Goal: Information Seeking & Learning: Check status

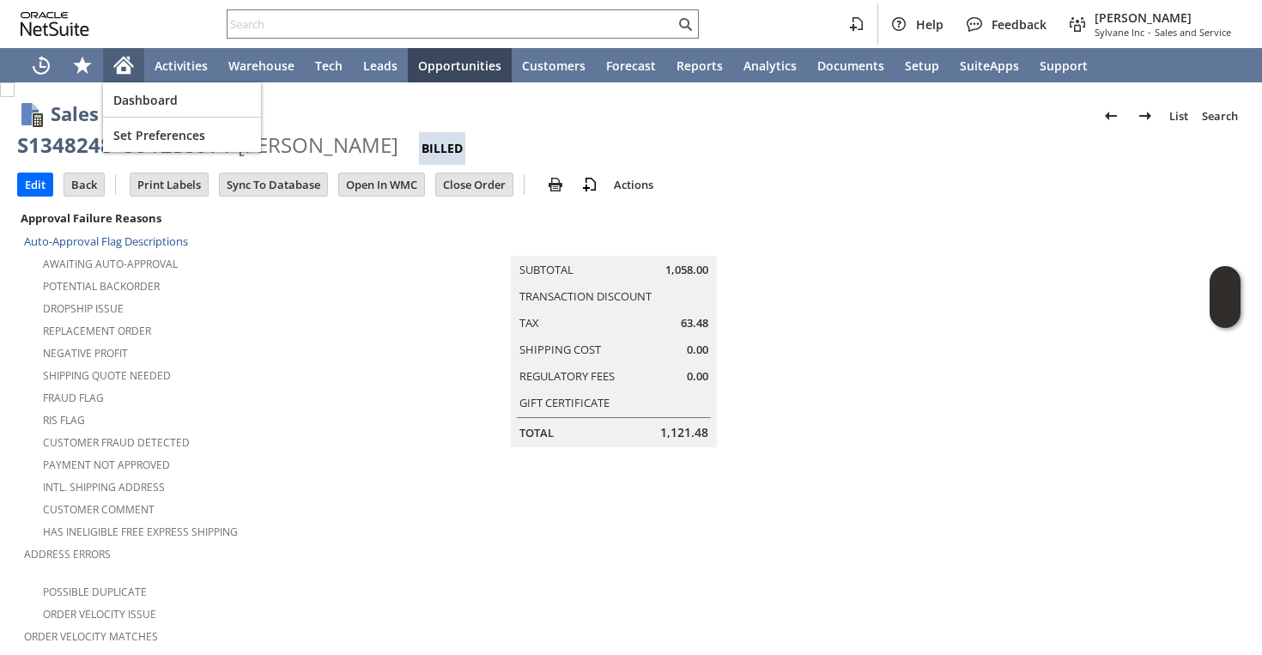
click at [114, 59] on icon "Home" at bounding box center [123, 65] width 21 height 21
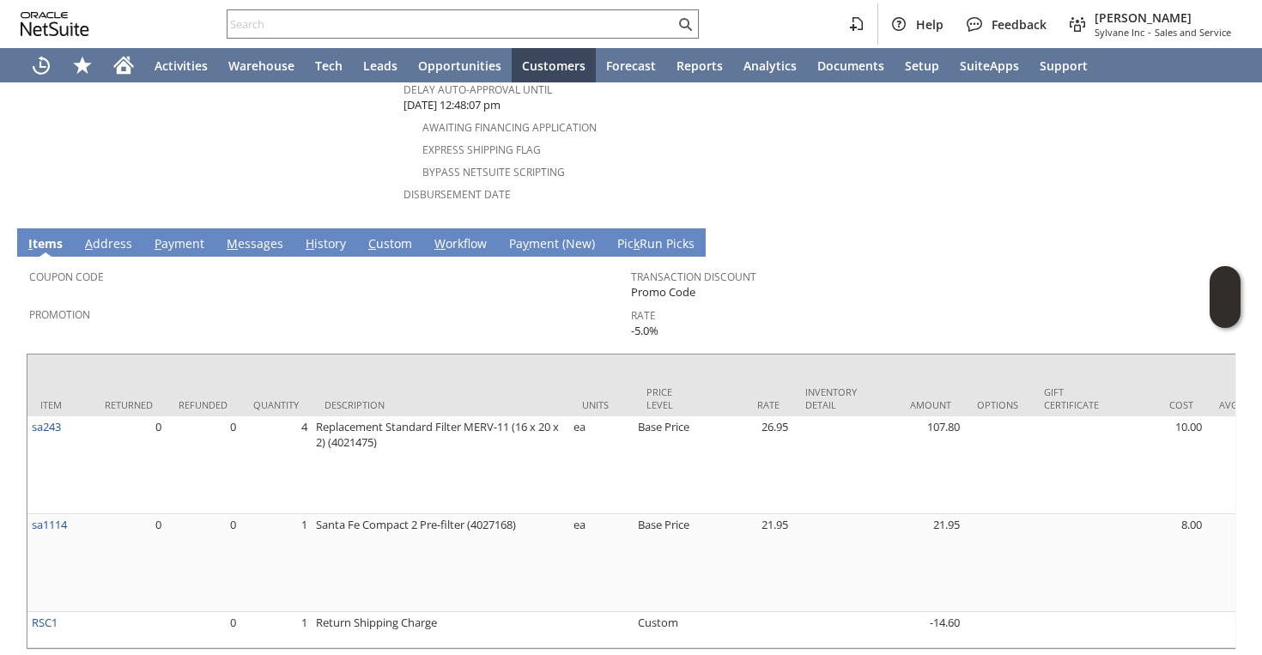
scroll to position [874, 0]
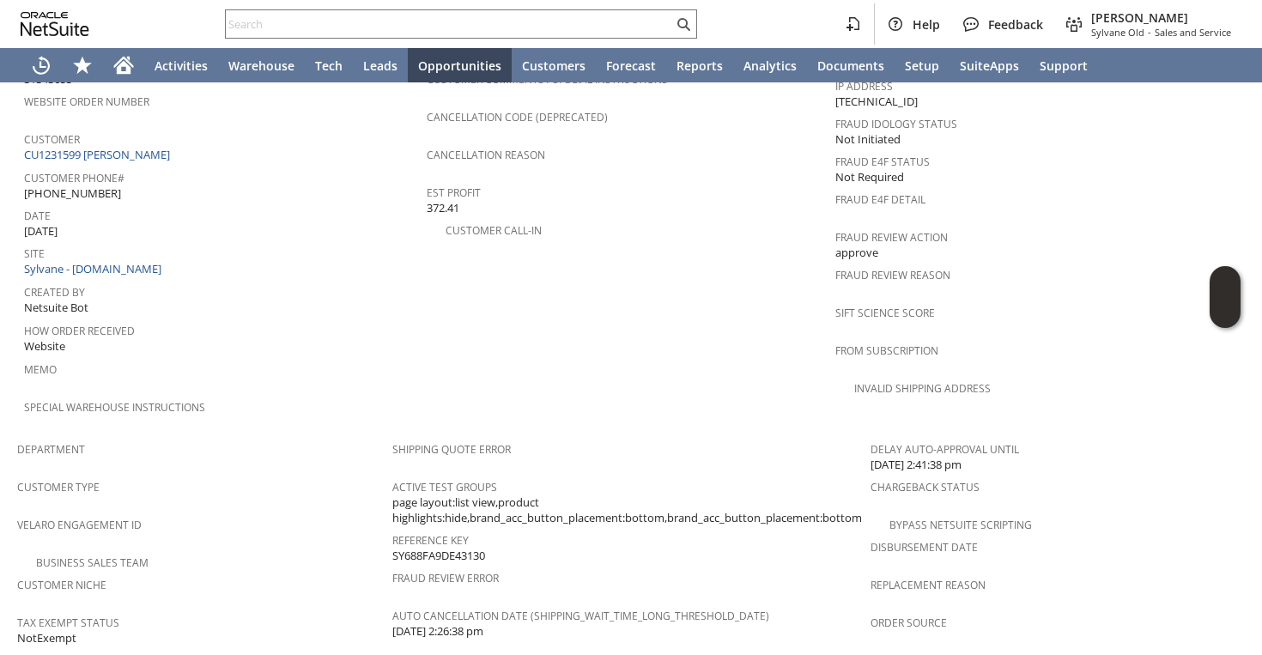
scroll to position [1184, 0]
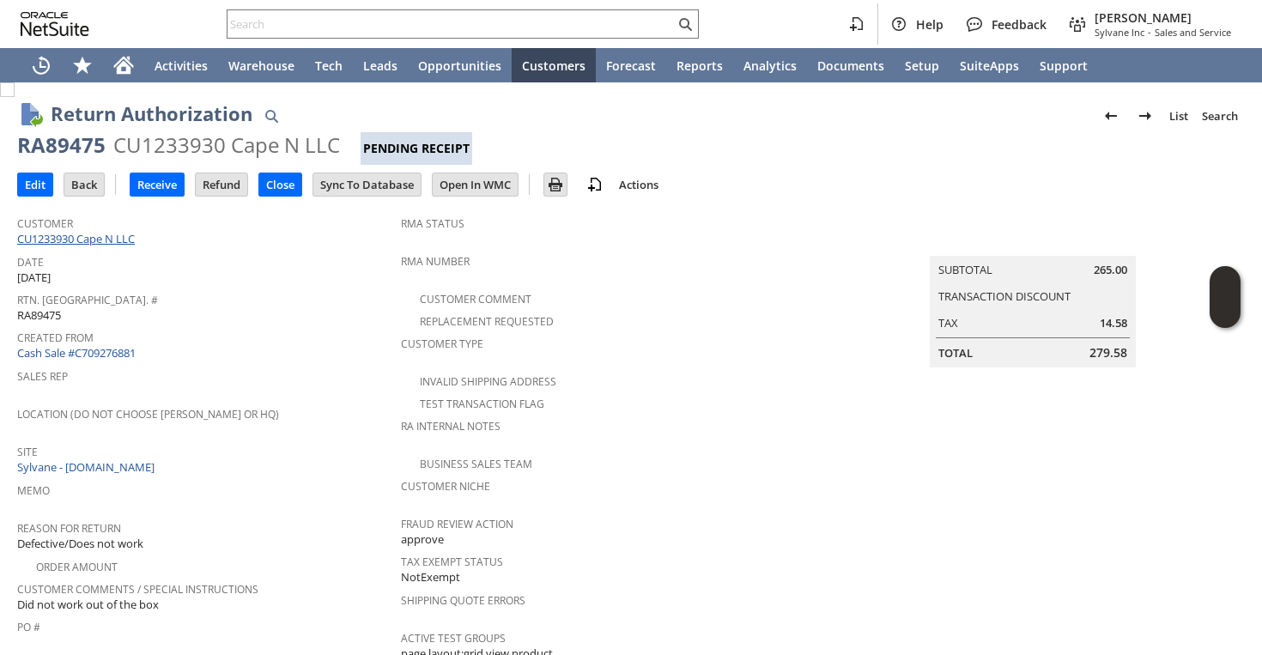
click at [70, 244] on link "CU1233930 Cape N LLC" at bounding box center [78, 238] width 122 height 15
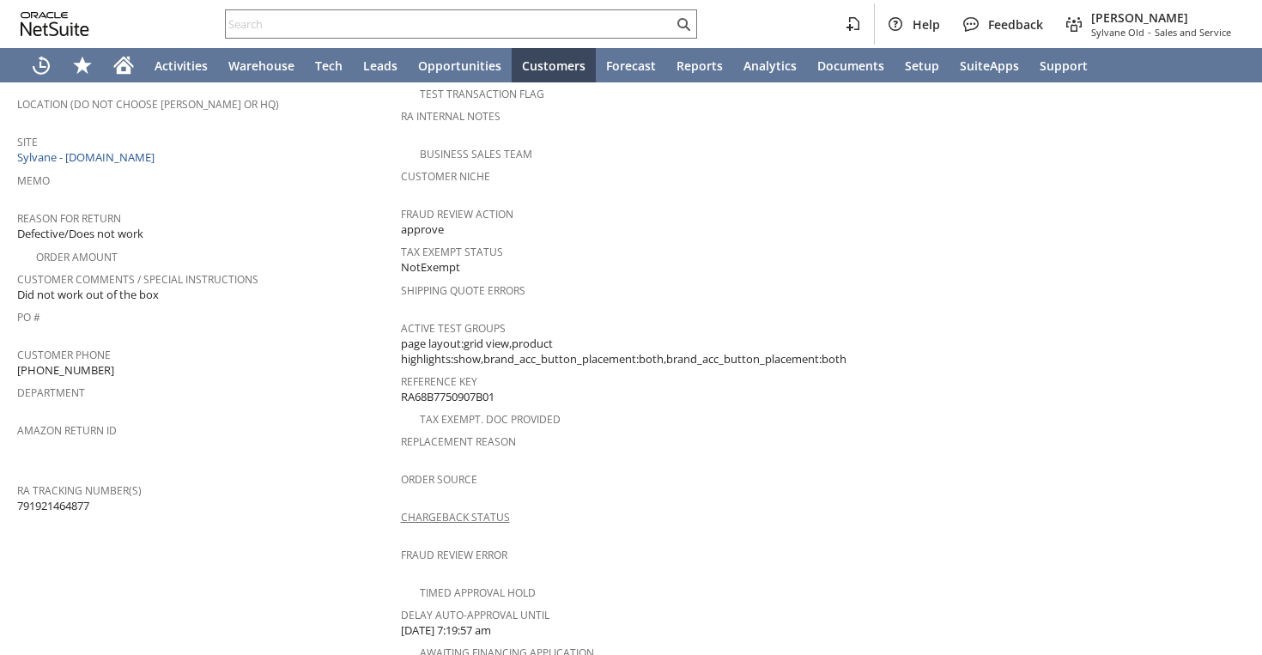
scroll to position [709, 0]
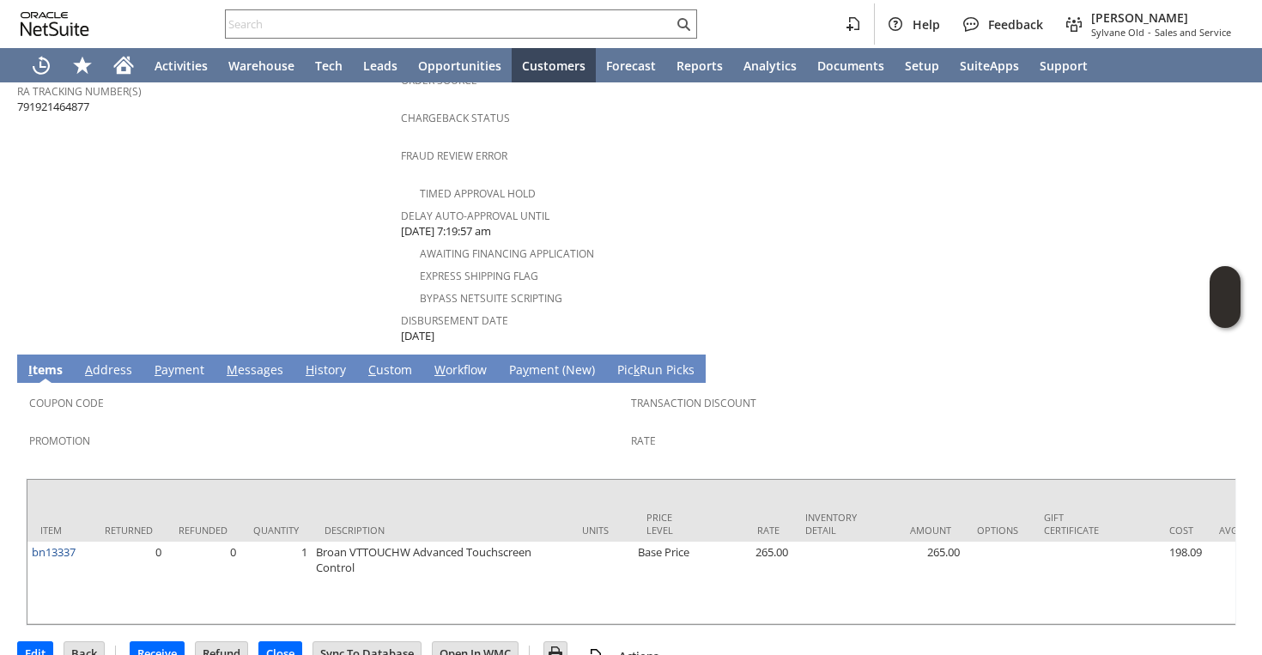
click at [321, 361] on link "H istory" at bounding box center [325, 370] width 49 height 19
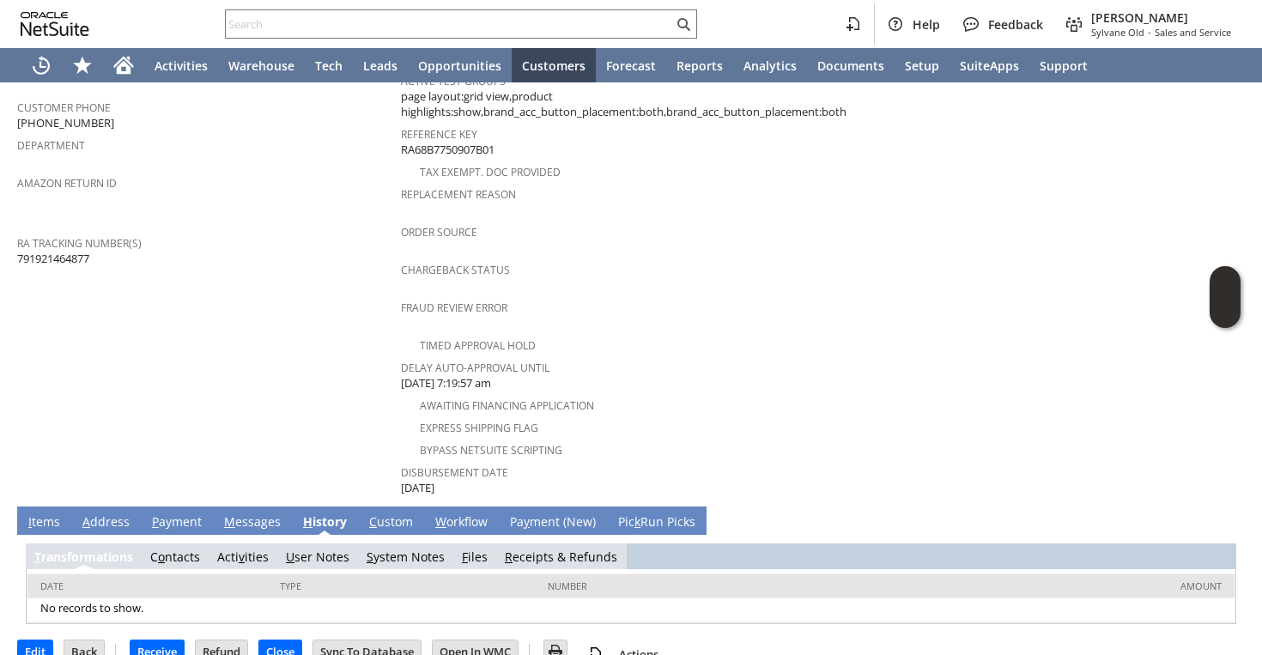
scroll to position [0, 0]
click at [367, 548] on span "S" at bounding box center [370, 556] width 7 height 16
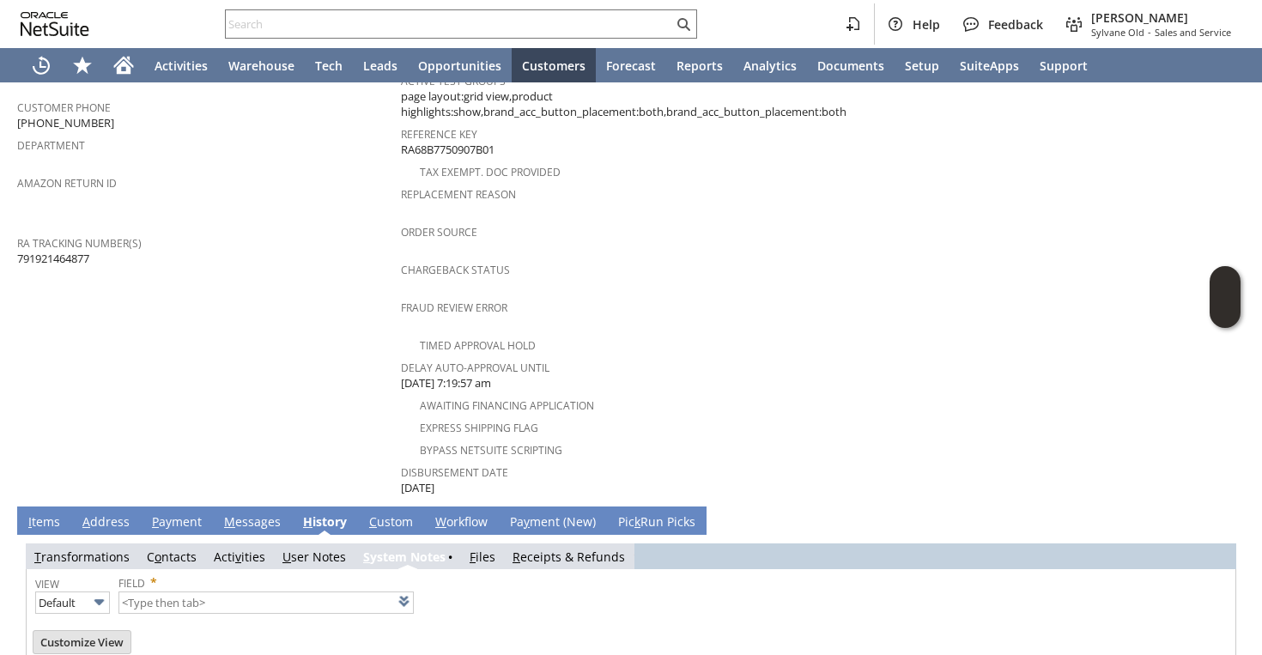
scroll to position [617, 0]
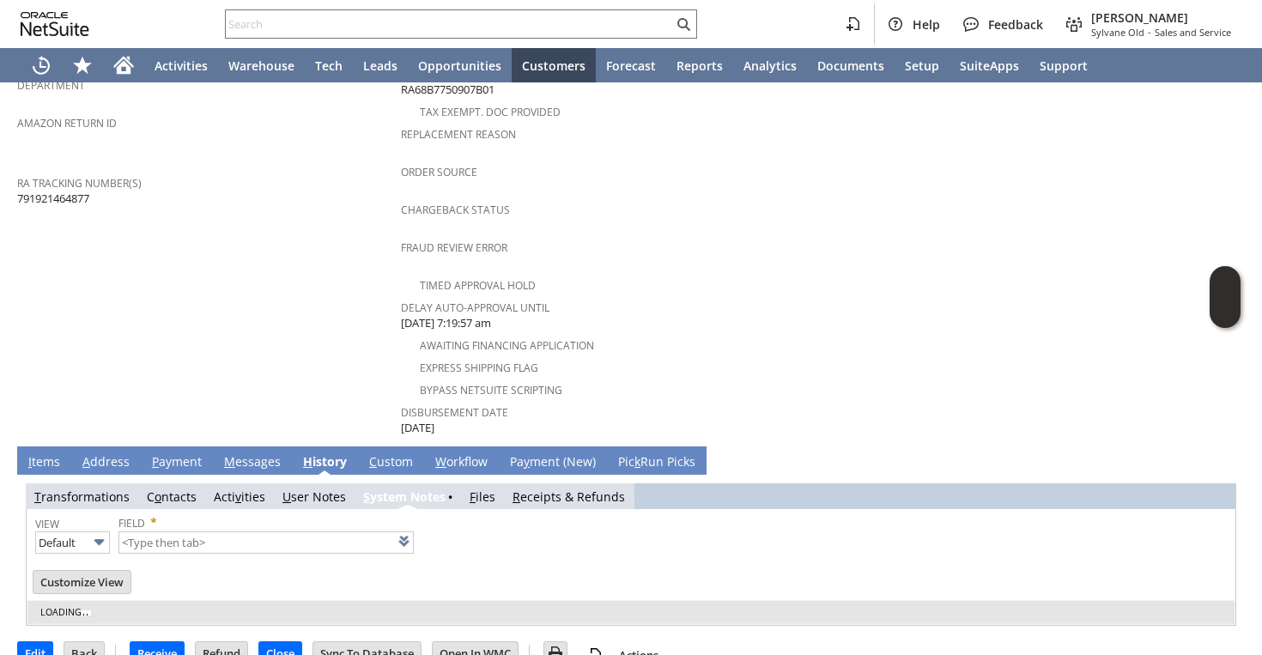
type input "1 to 25 of 80"
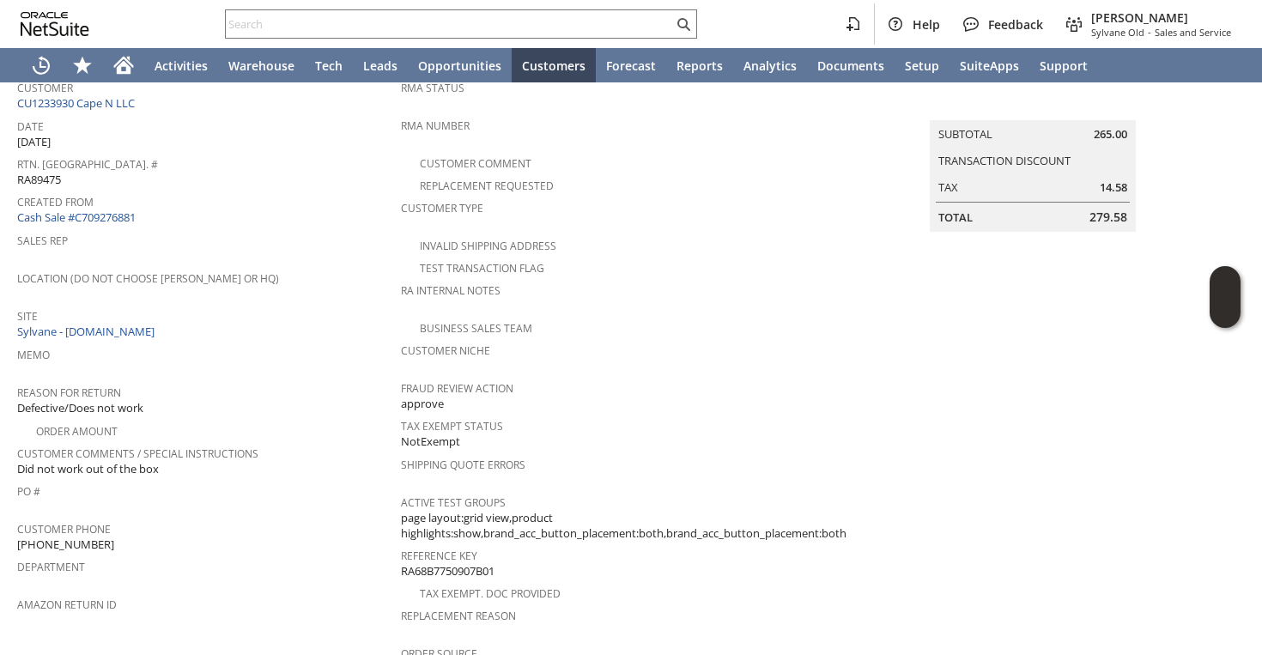
scroll to position [0, 0]
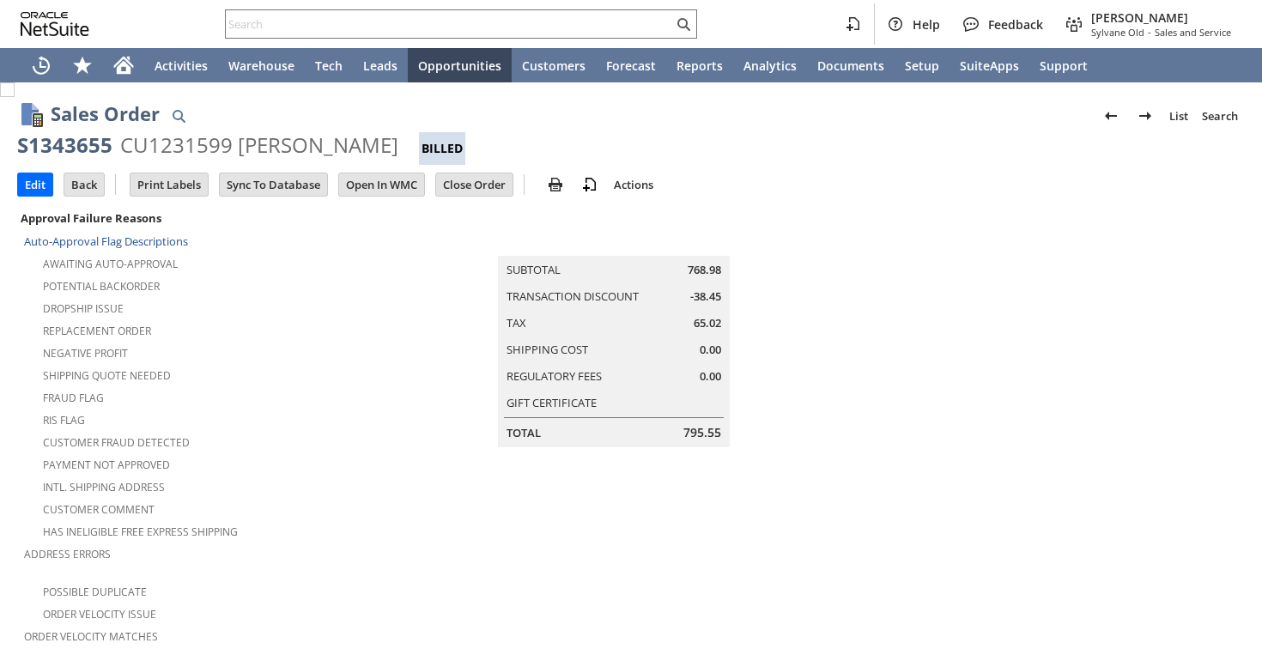
scroll to position [643, 0]
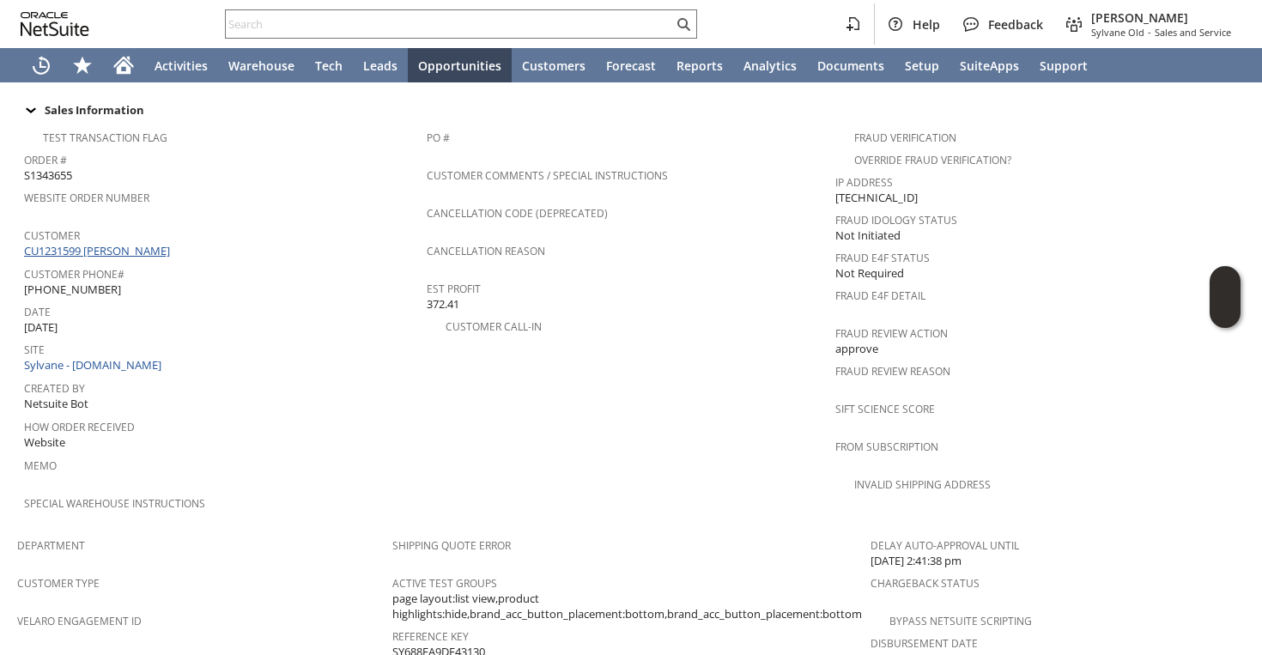
click at [103, 243] on link "CU1231599 [PERSON_NAME]" at bounding box center [99, 250] width 150 height 15
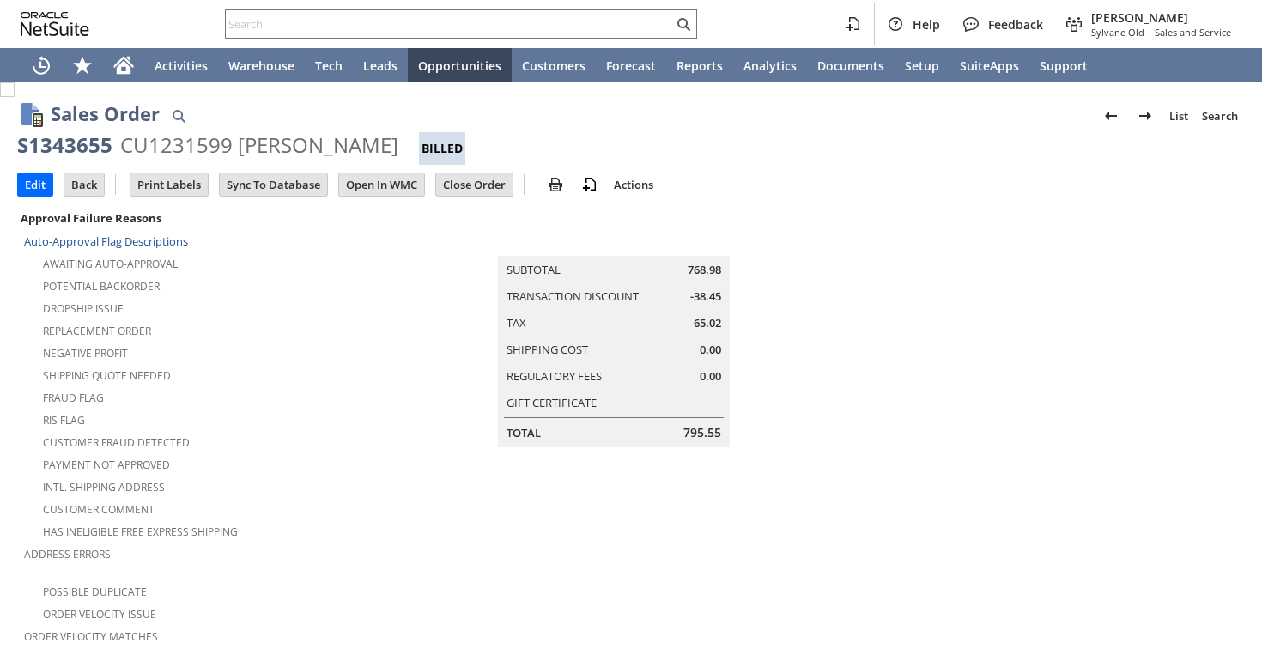
scroll to position [1184, 0]
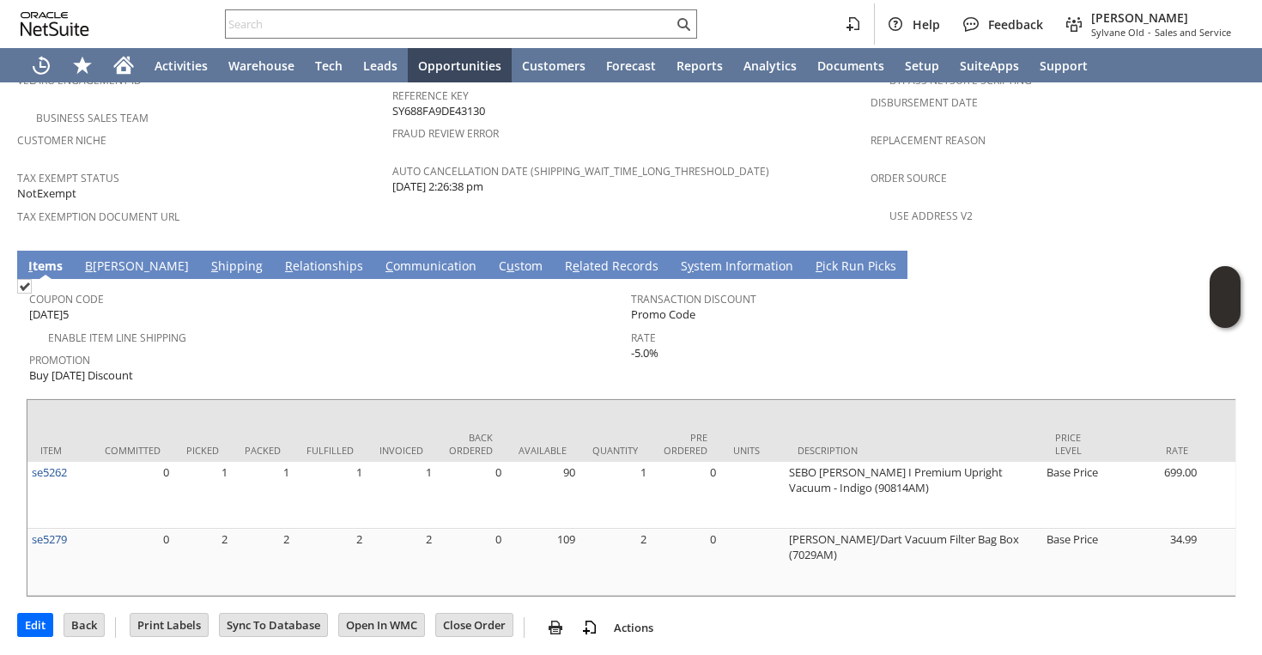
click at [207, 258] on link "S hipping" at bounding box center [237, 267] width 60 height 19
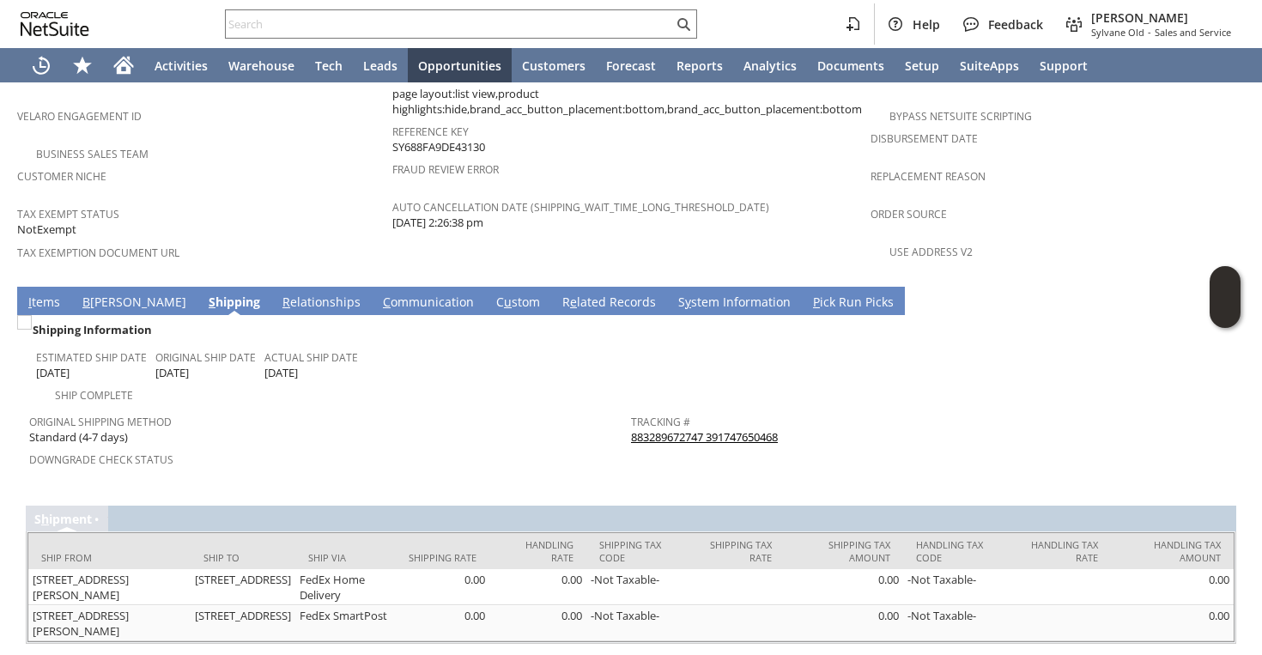
click at [654, 429] on link "883289672747 391747650468" at bounding box center [704, 436] width 147 height 15
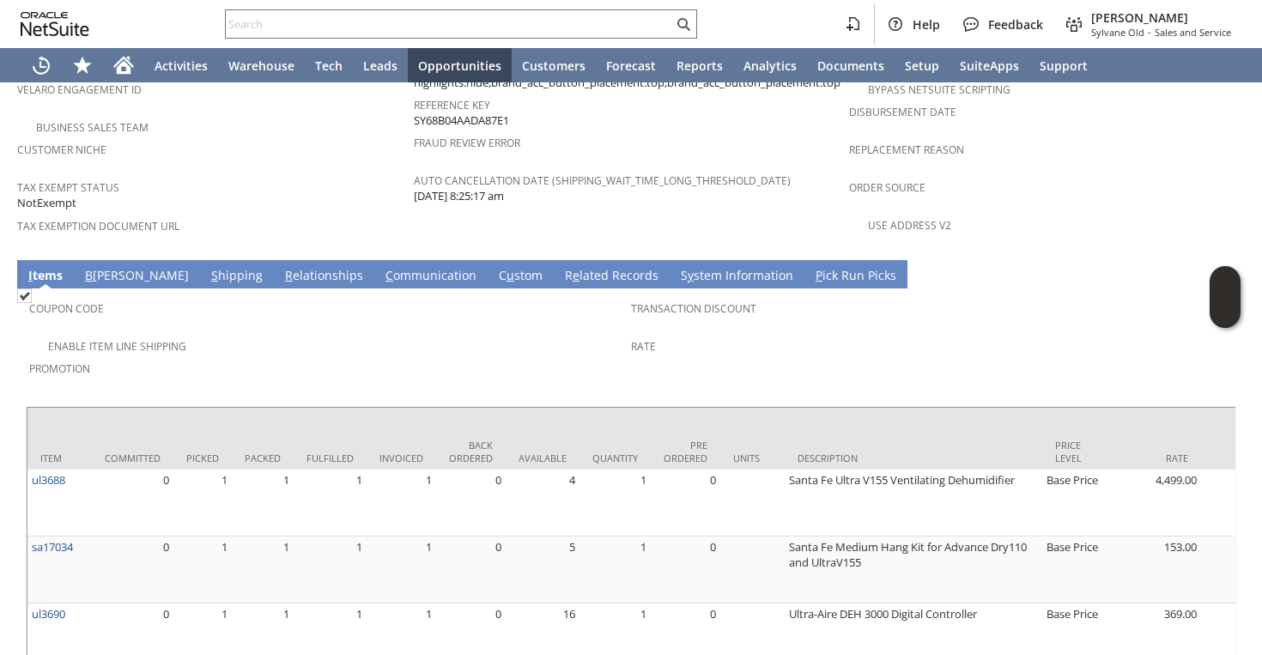
click at [207, 267] on link "S hipping" at bounding box center [237, 276] width 60 height 19
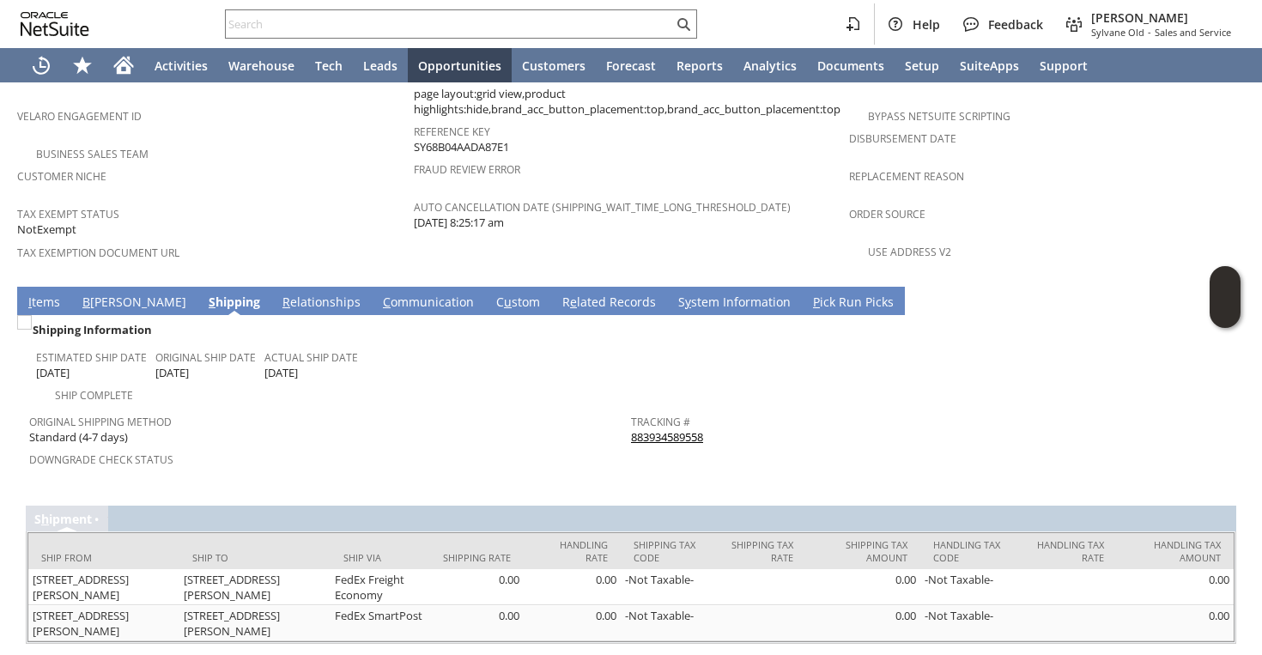
click at [653, 429] on link "883934589558" at bounding box center [667, 436] width 72 height 15
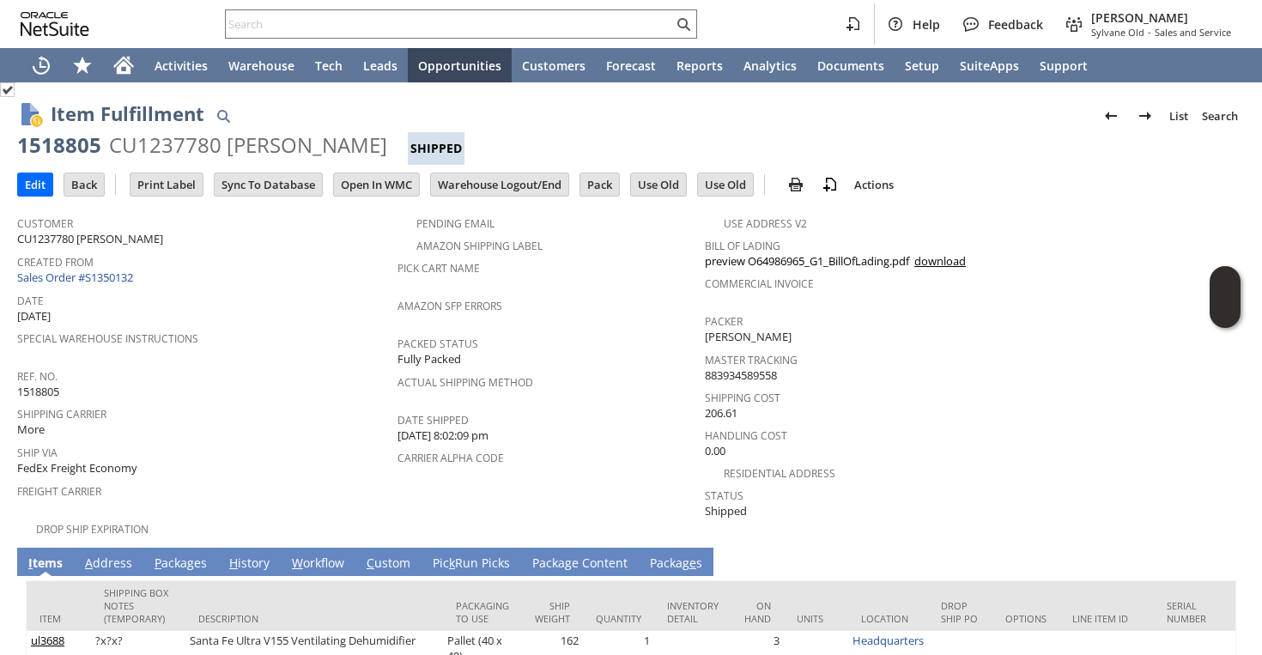
scroll to position [222, 0]
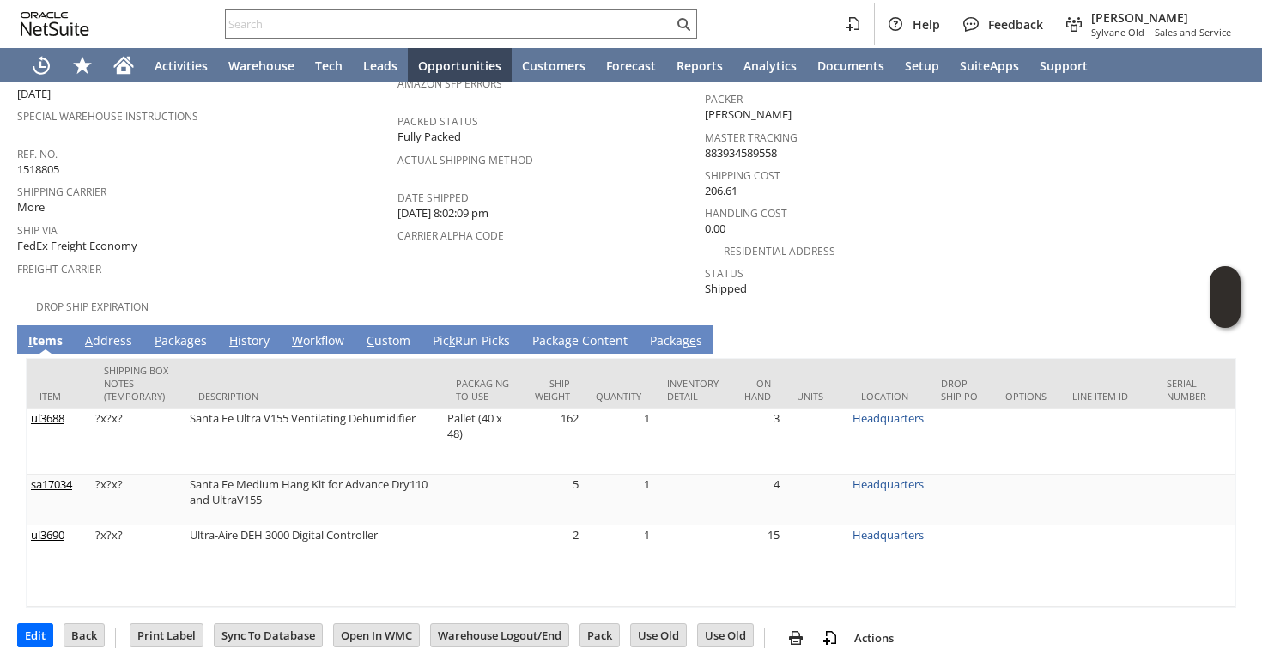
click at [177, 332] on link "P ackages" at bounding box center [180, 341] width 61 height 19
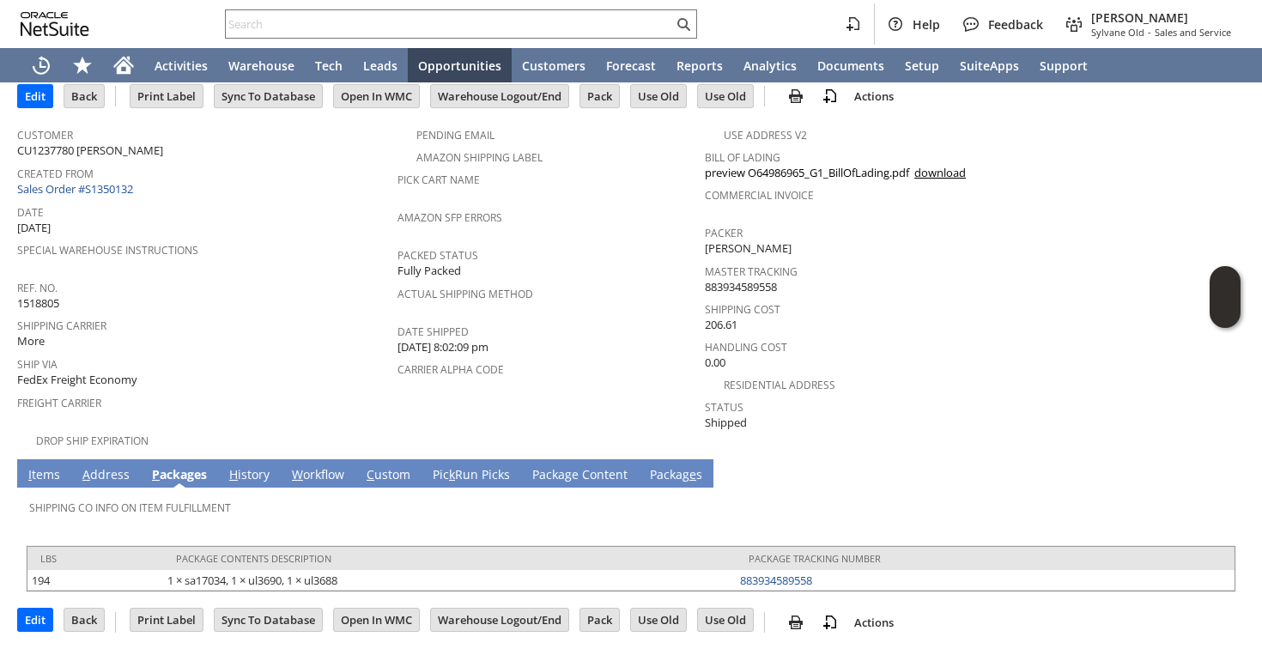
scroll to position [71, 0]
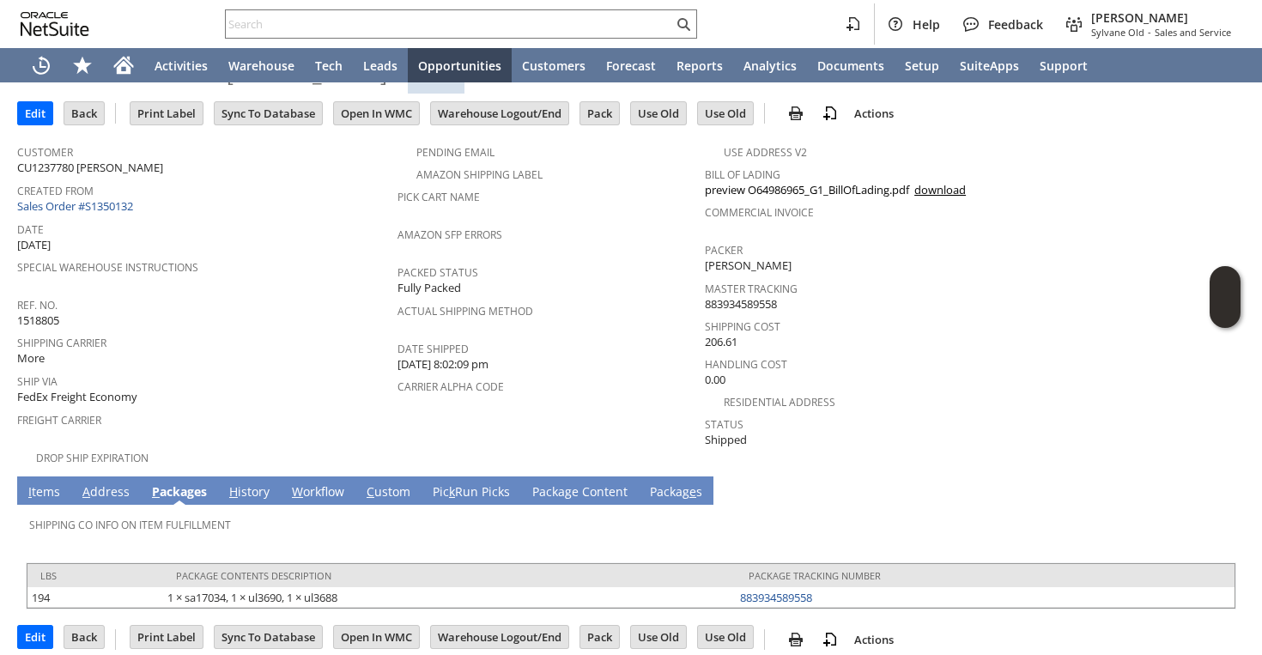
click at [49, 483] on link "I tems" at bounding box center [44, 492] width 40 height 19
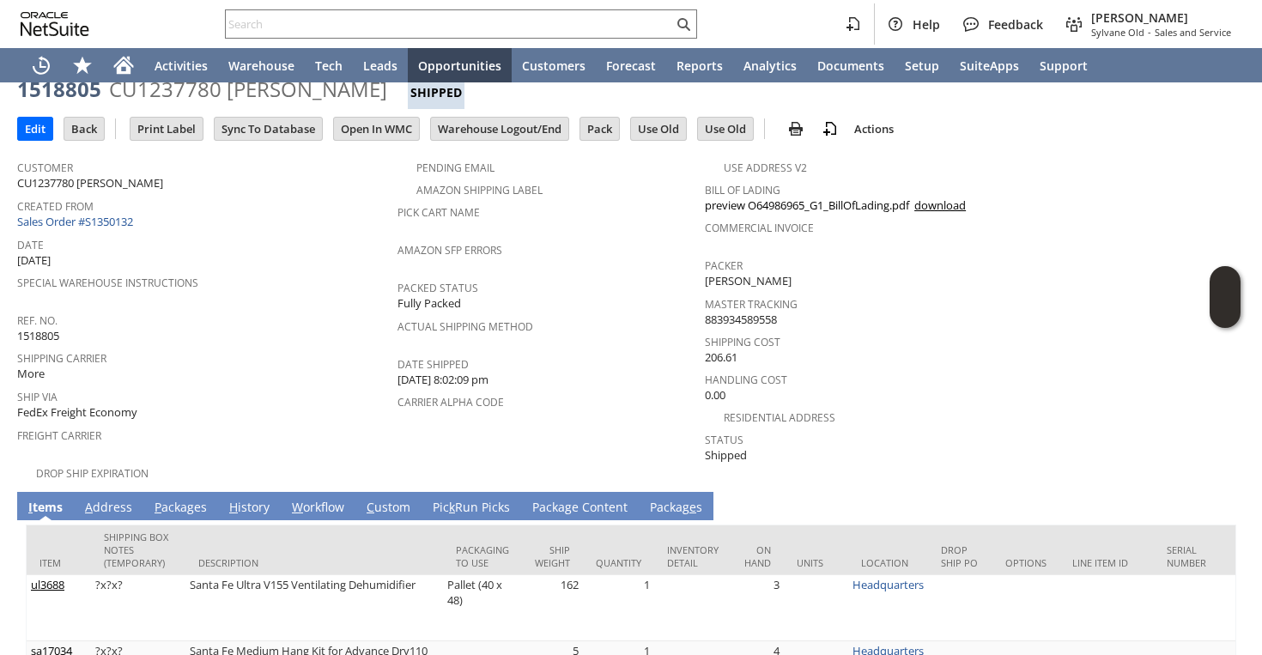
scroll to position [0, 0]
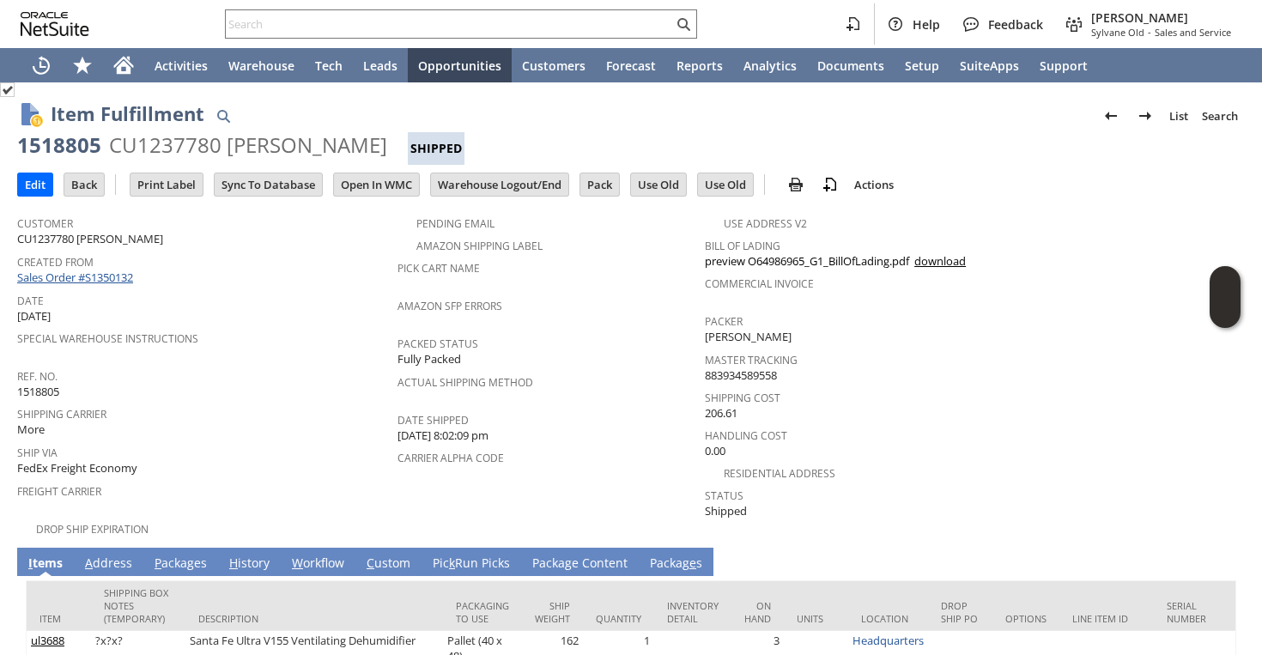
click at [126, 279] on link "Sales Order #S1350132" at bounding box center [77, 277] width 120 height 15
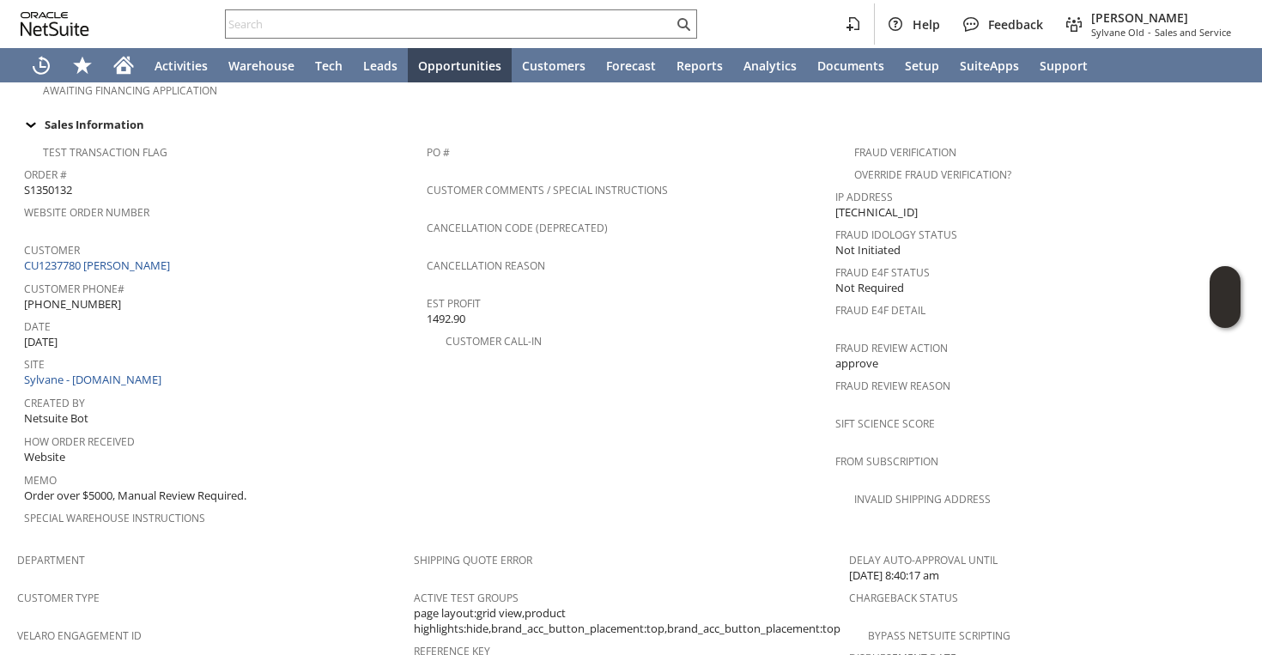
scroll to position [496, 0]
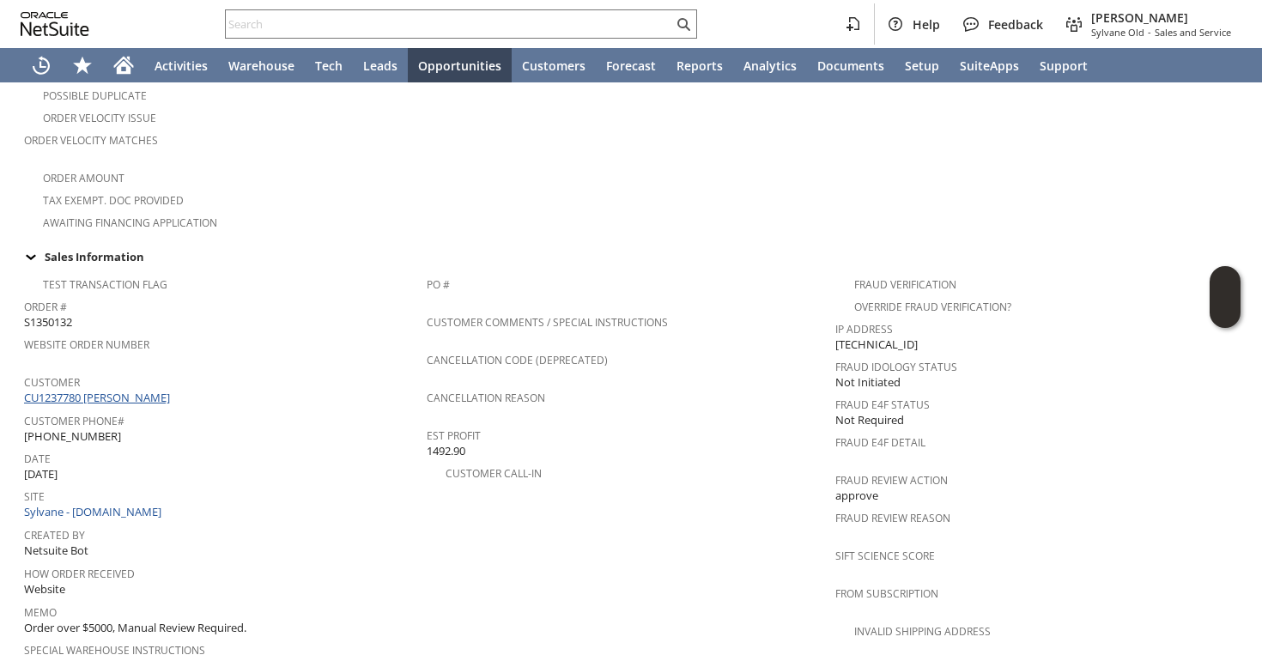
click at [127, 390] on link "CU1237780 [PERSON_NAME]" at bounding box center [99, 397] width 150 height 15
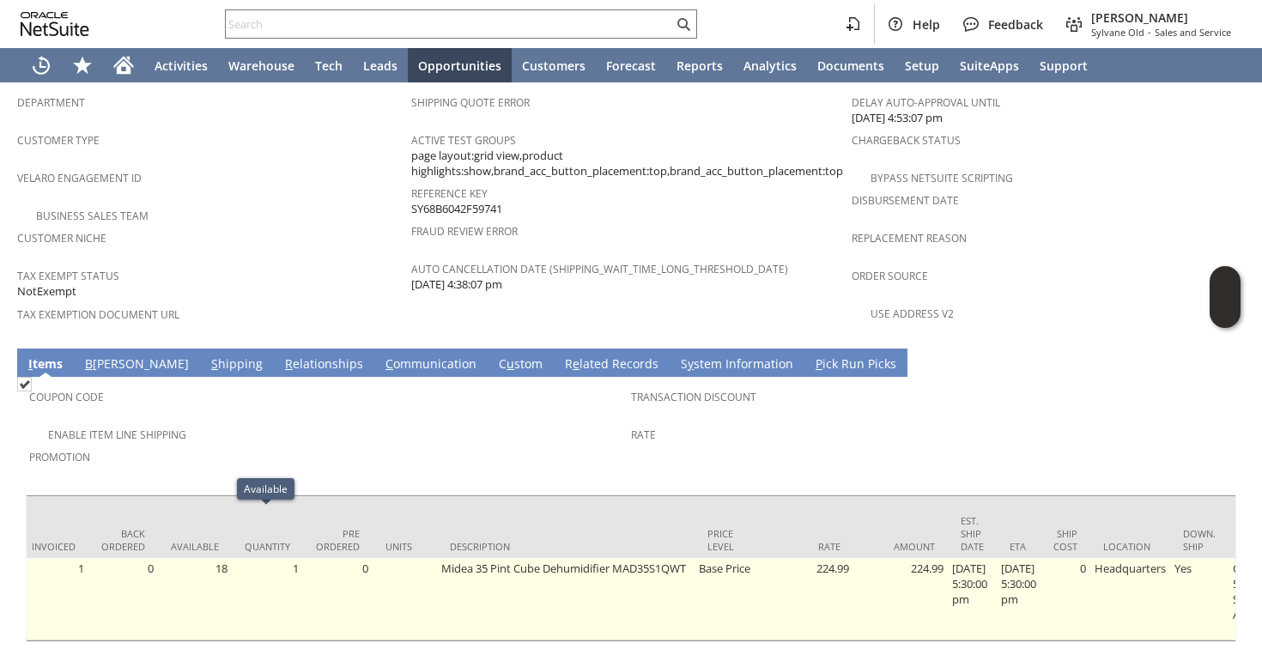
scroll to position [0, 492]
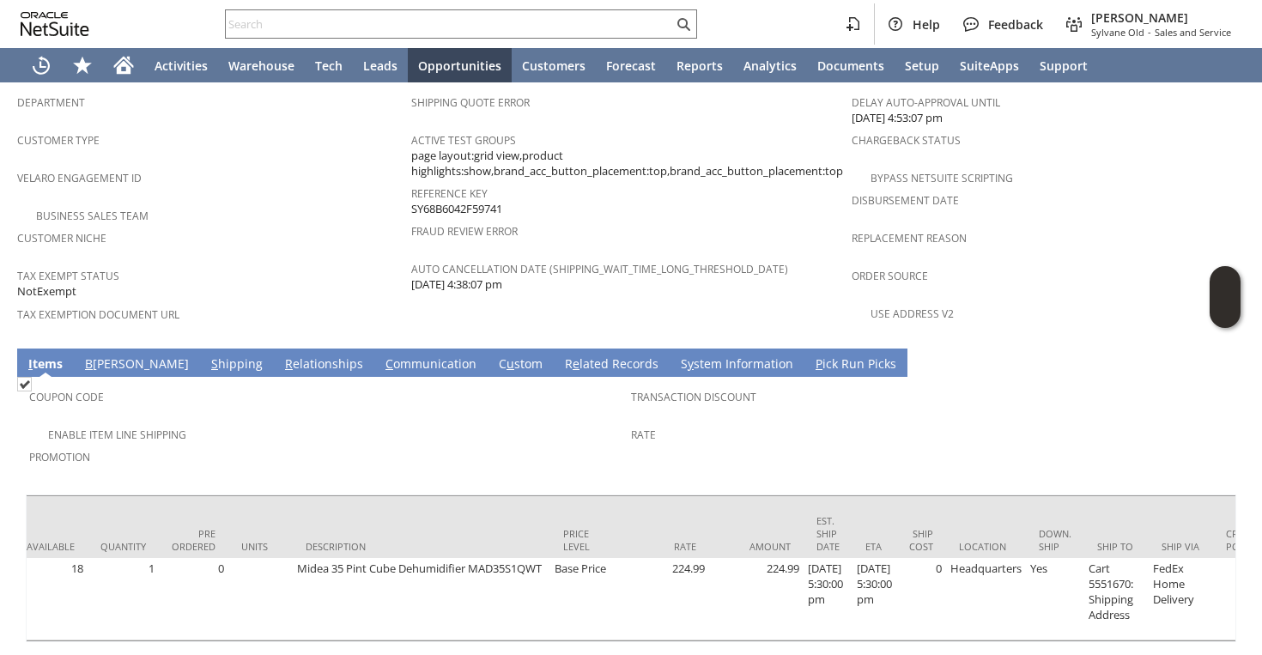
click at [207, 355] on link "S hipping" at bounding box center [237, 364] width 60 height 19
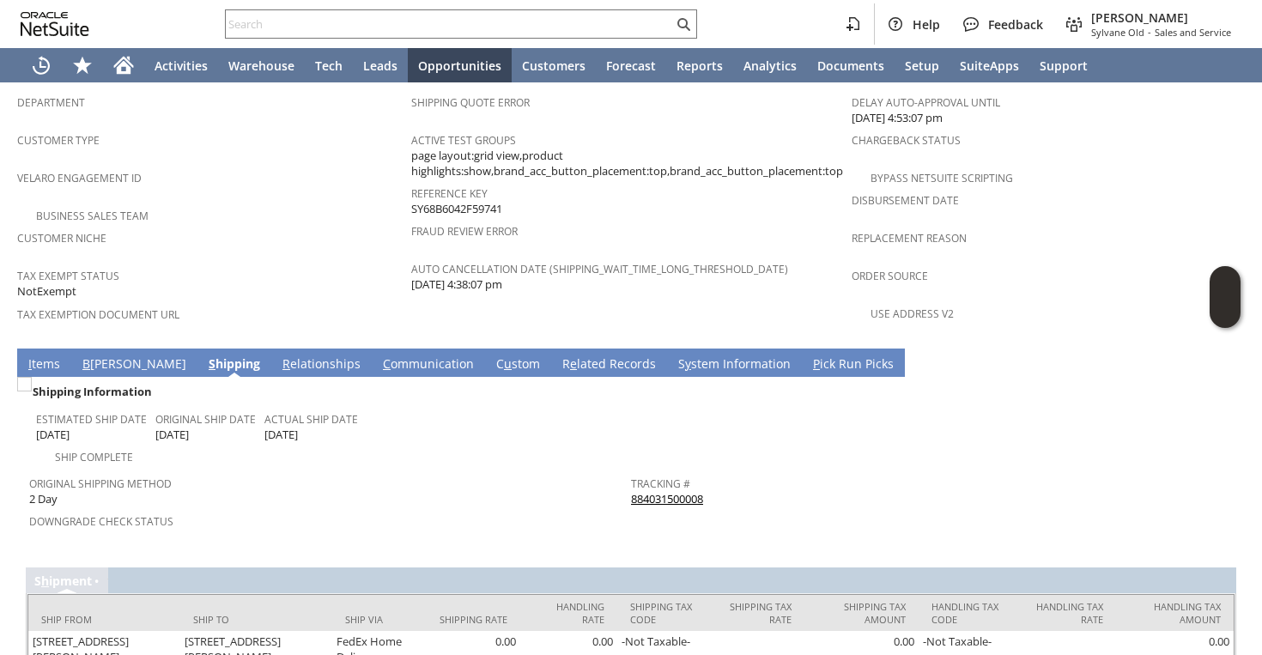
click at [657, 491] on link "884031500008" at bounding box center [667, 498] width 72 height 15
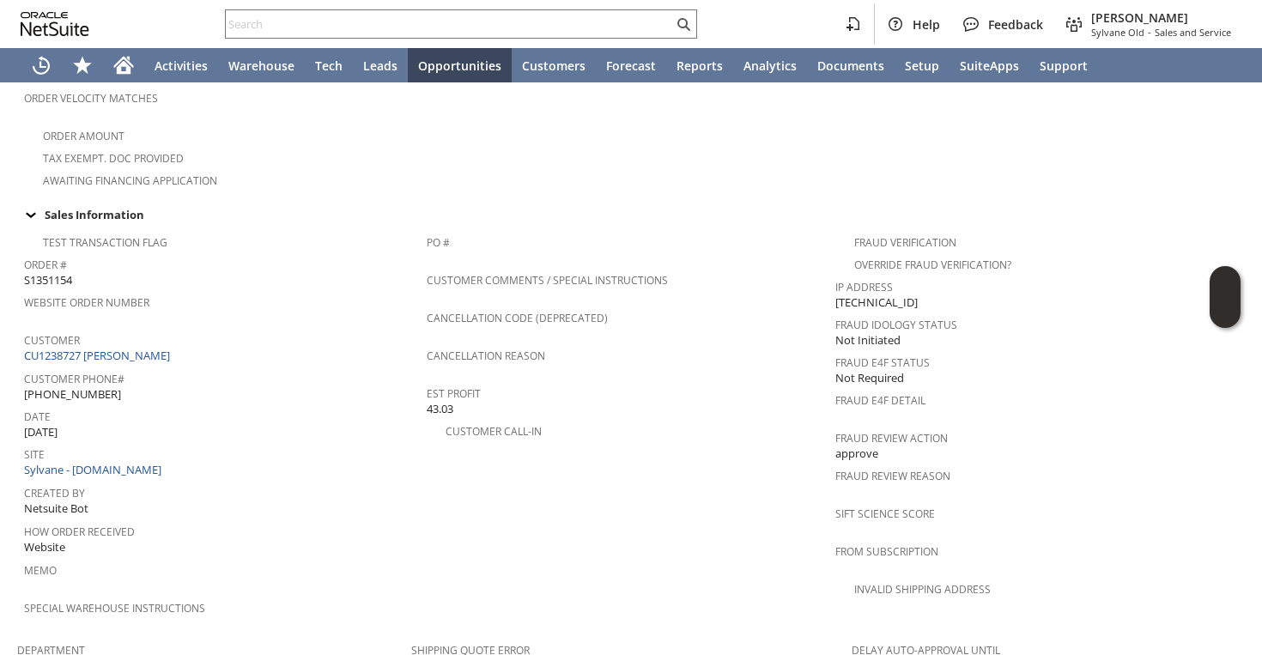
scroll to position [488, 0]
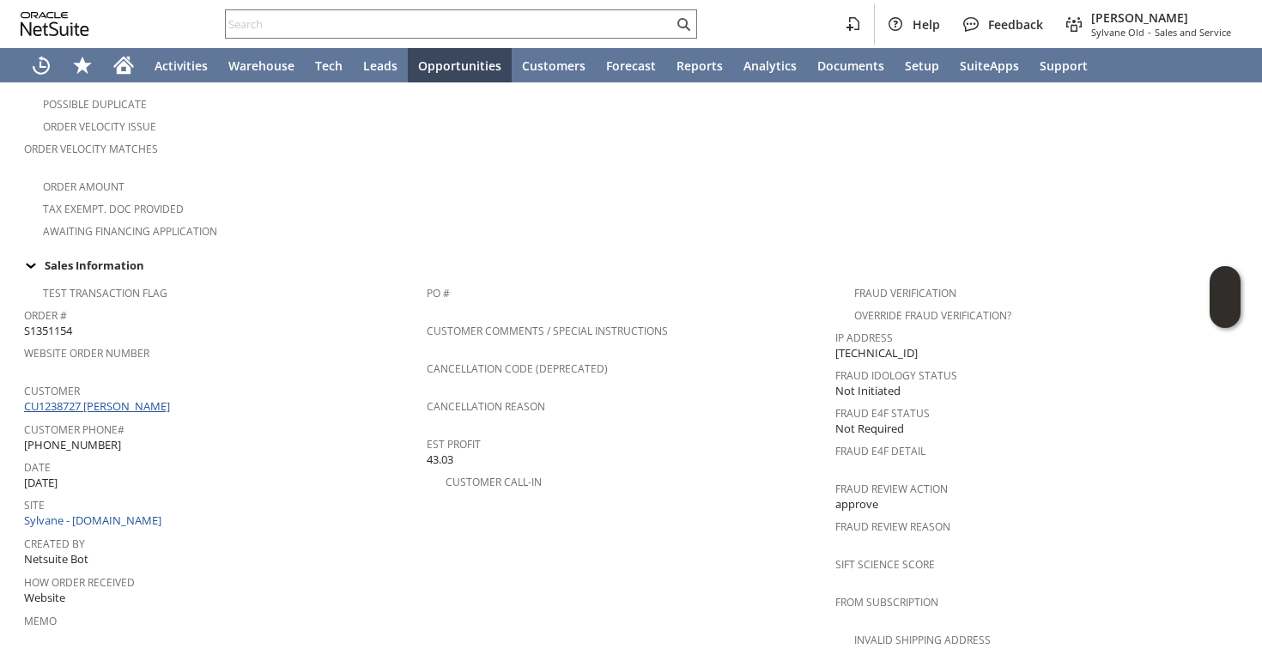
click at [96, 398] on link "CU1238727 Howard Boley" at bounding box center [99, 405] width 150 height 15
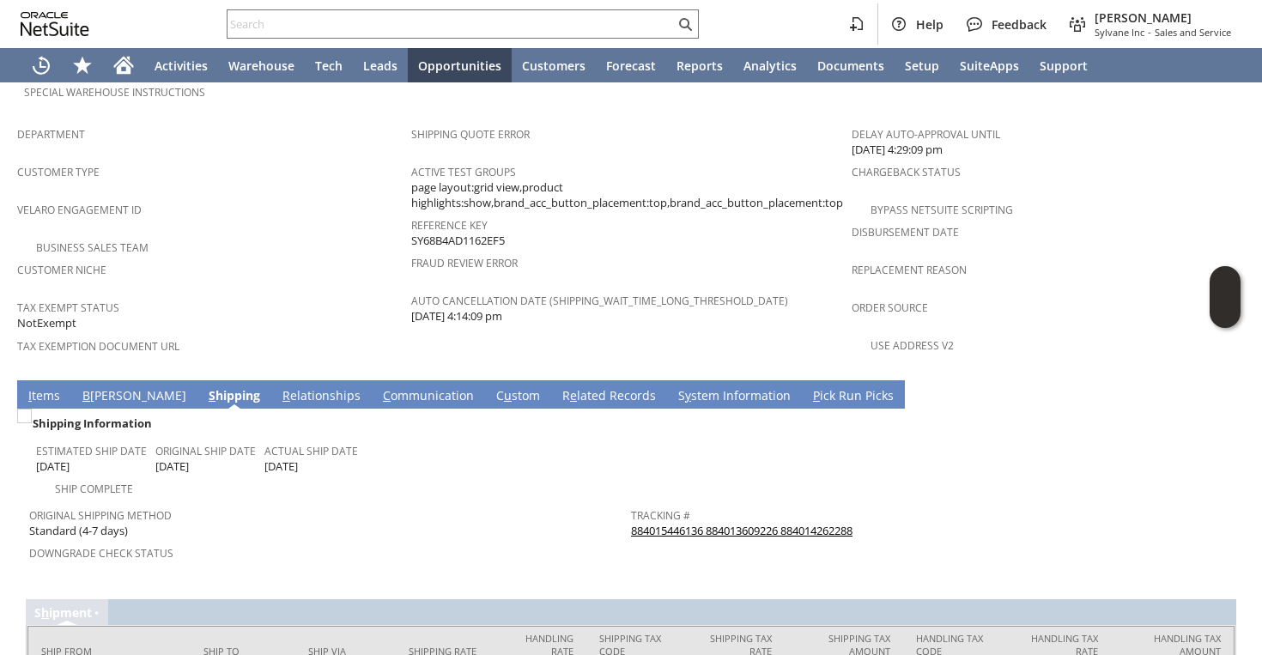
scroll to position [1112, 0]
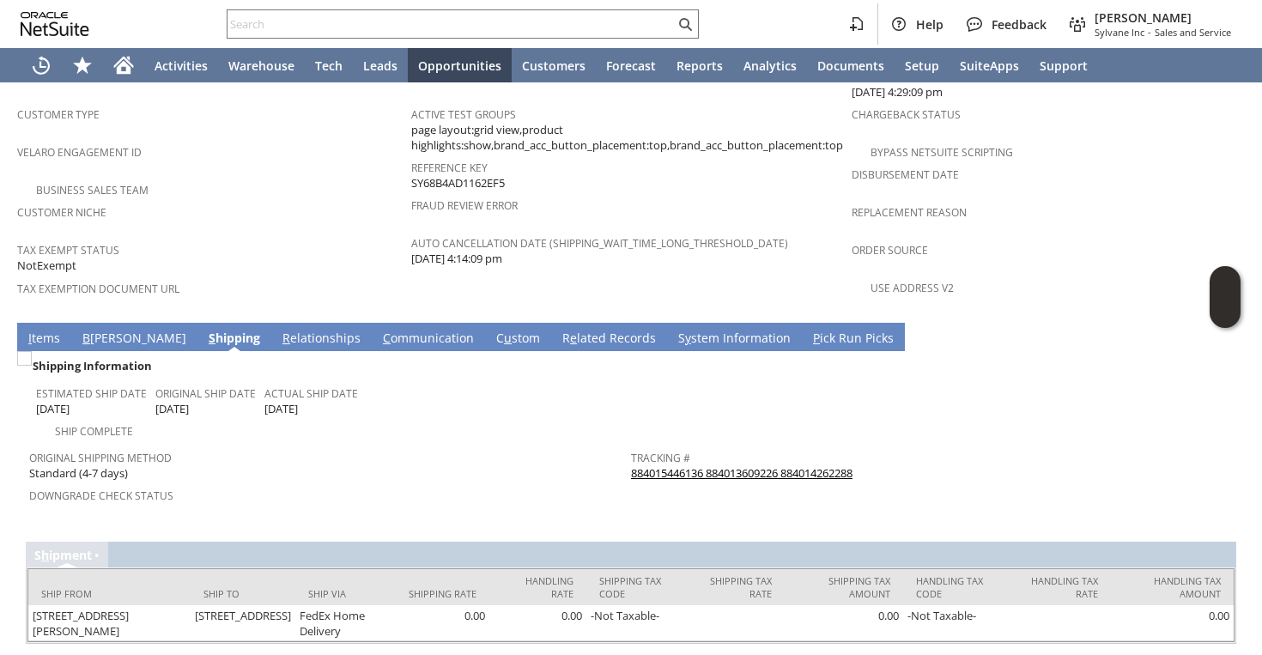
click at [678, 465] on link "884015446136 884013609226 884014262288" at bounding box center [741, 472] width 221 height 15
click at [215, 200] on td "Customer Niche" at bounding box center [214, 219] width 394 height 38
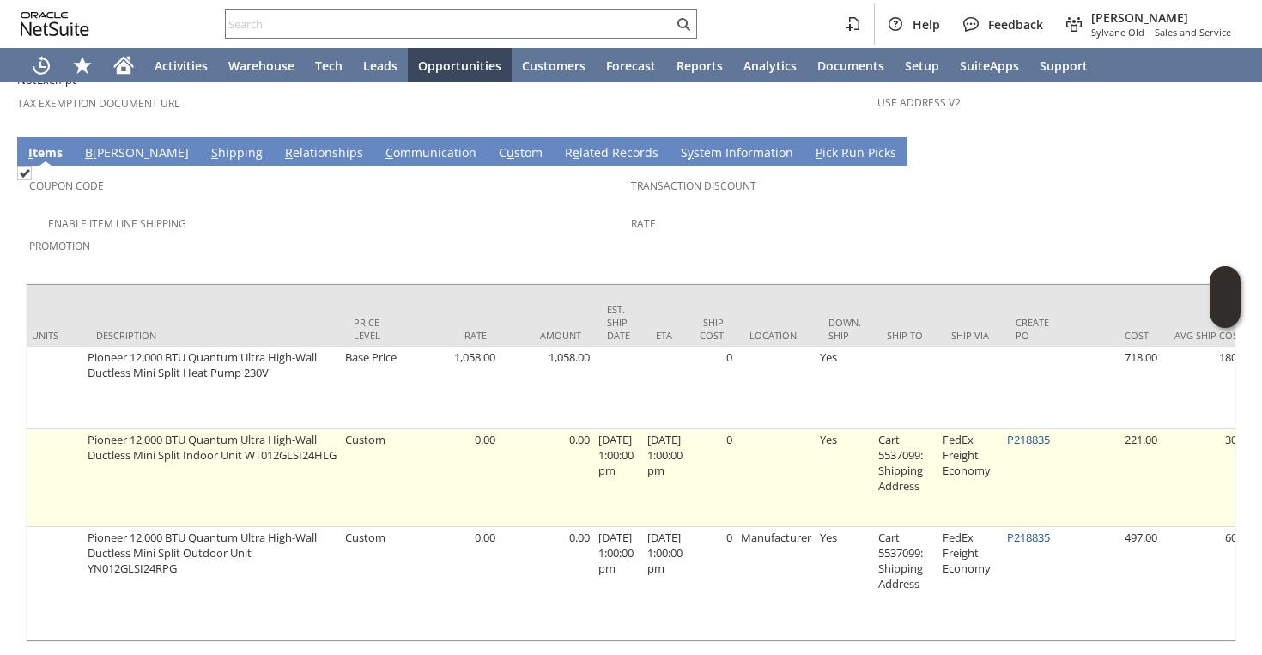
scroll to position [0, 704]
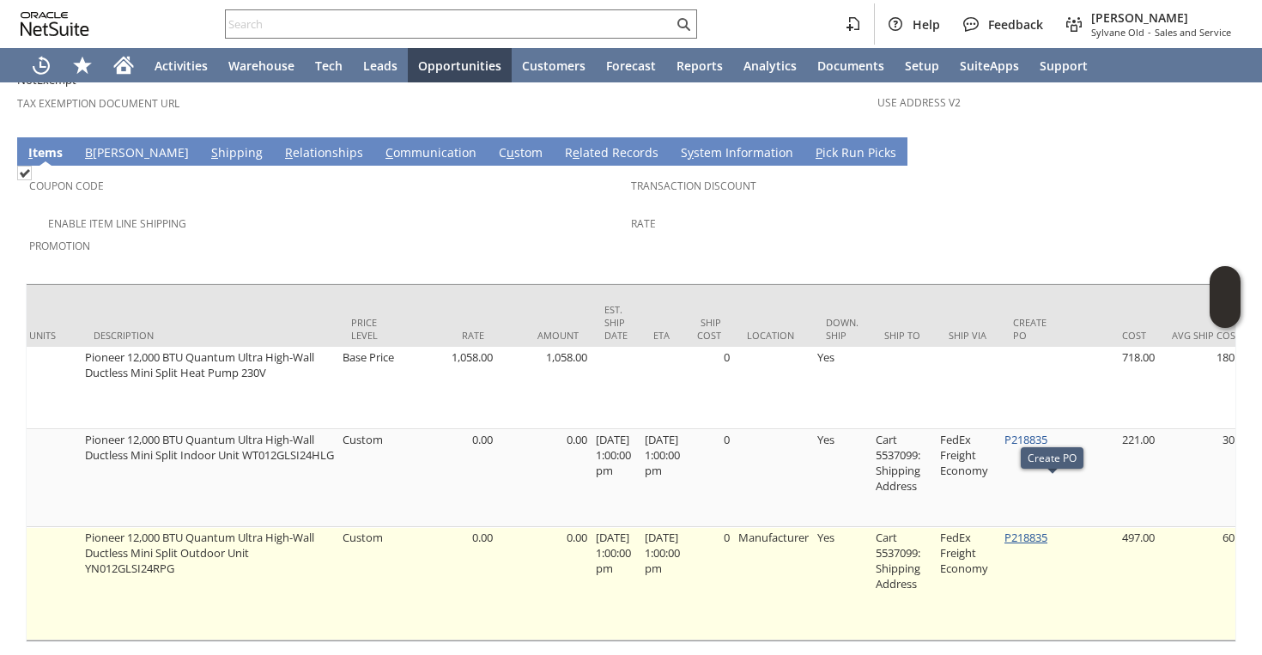
click at [1033, 530] on link "P218835" at bounding box center [1025, 537] width 43 height 15
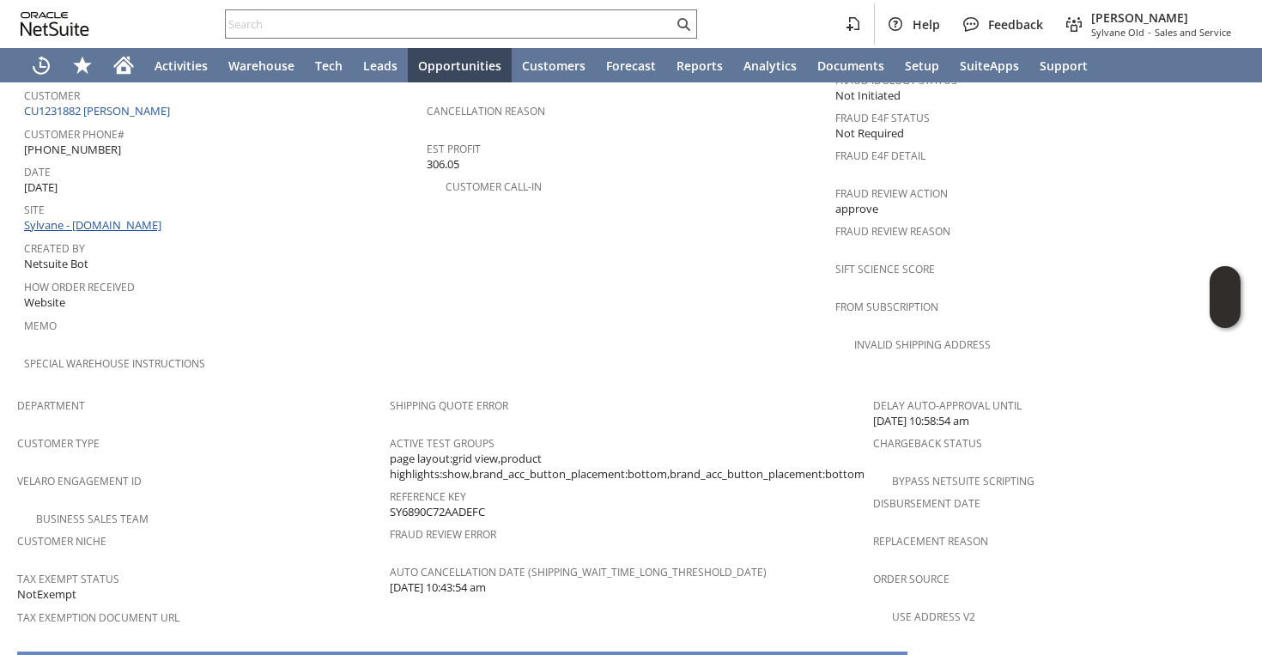
scroll to position [716, 0]
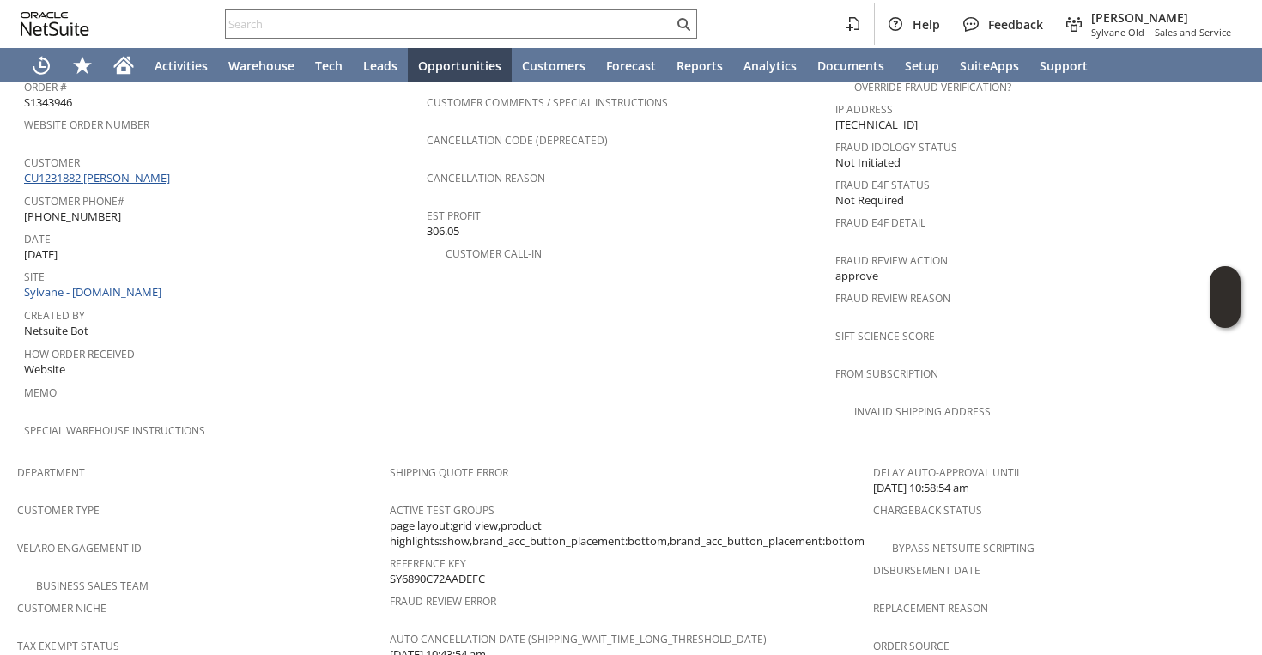
click at [136, 170] on link "CU1231882 Thomas Ruge" at bounding box center [99, 177] width 150 height 15
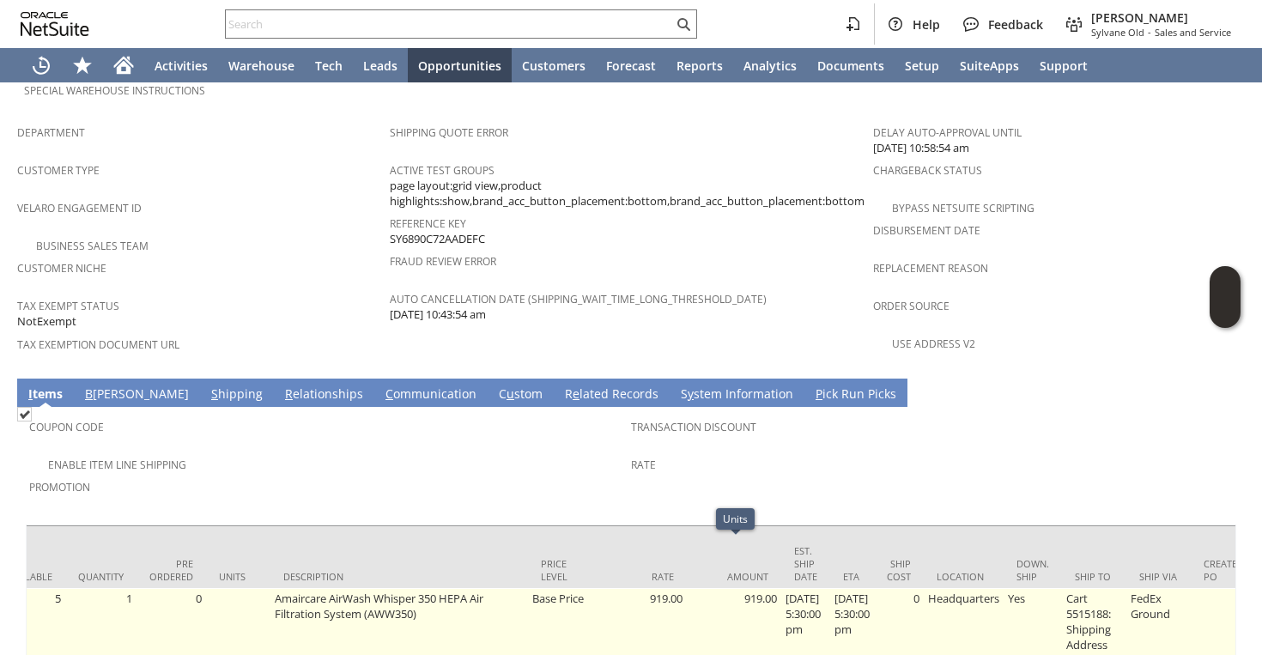
scroll to position [0, 735]
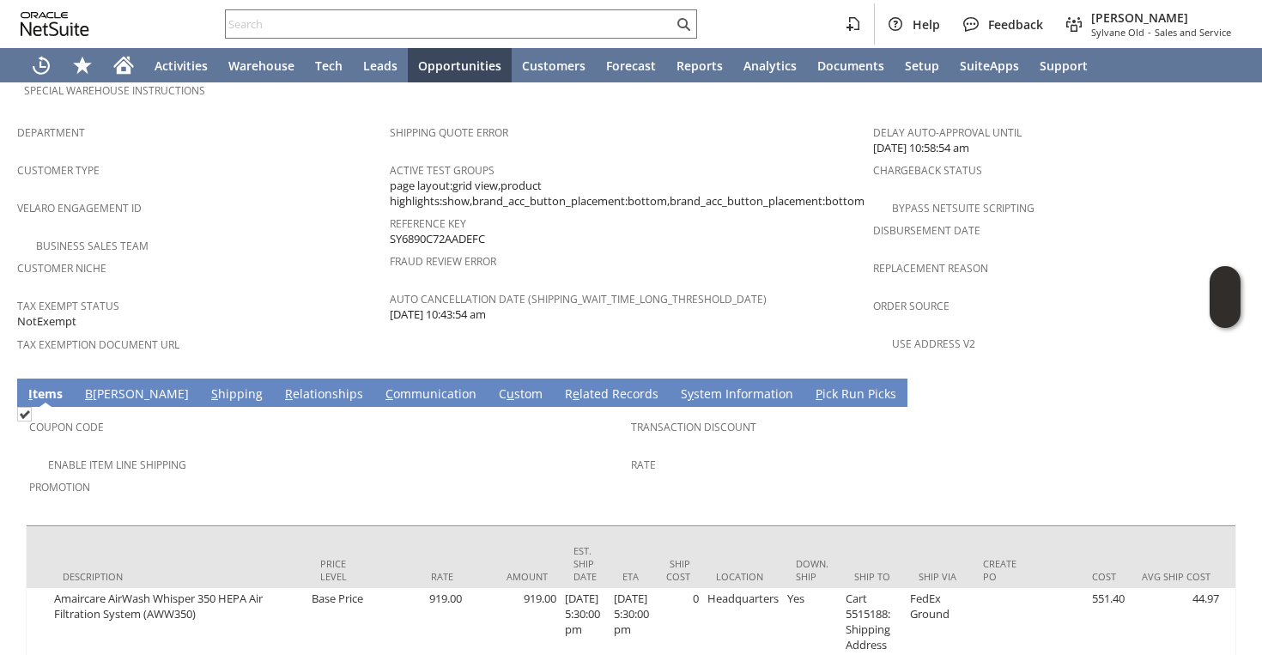
click at [207, 385] on link "S hipping" at bounding box center [237, 394] width 60 height 19
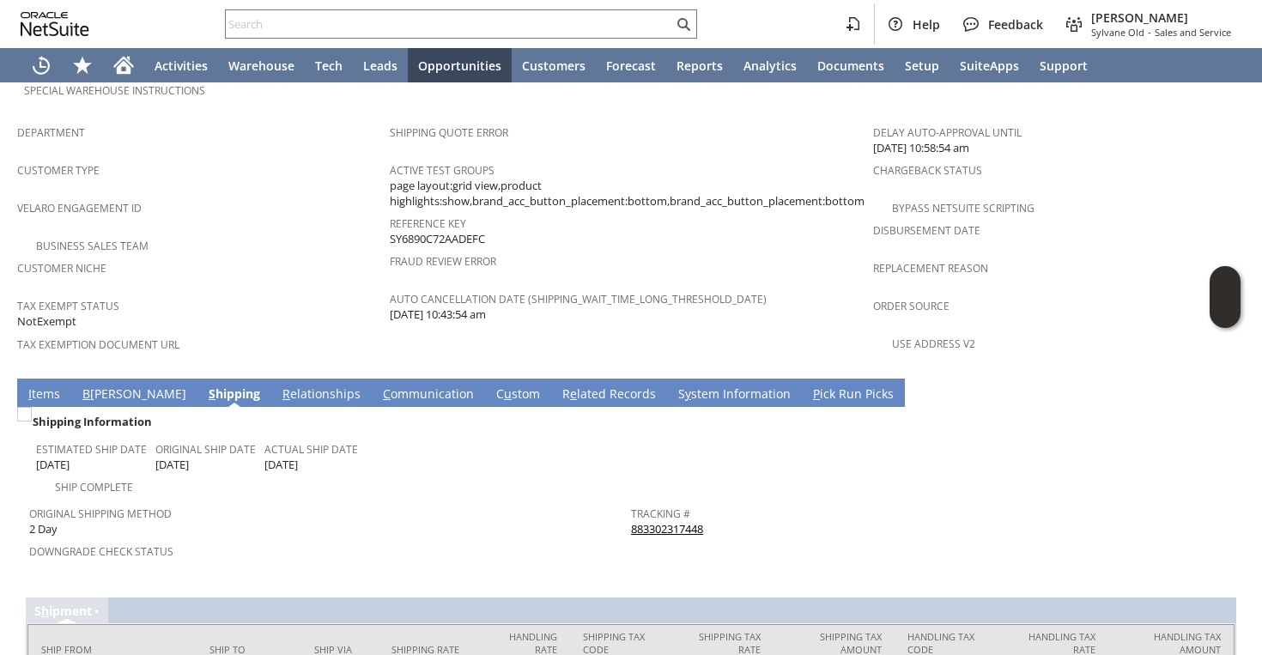
click at [682, 521] on link "883302317448" at bounding box center [667, 528] width 72 height 15
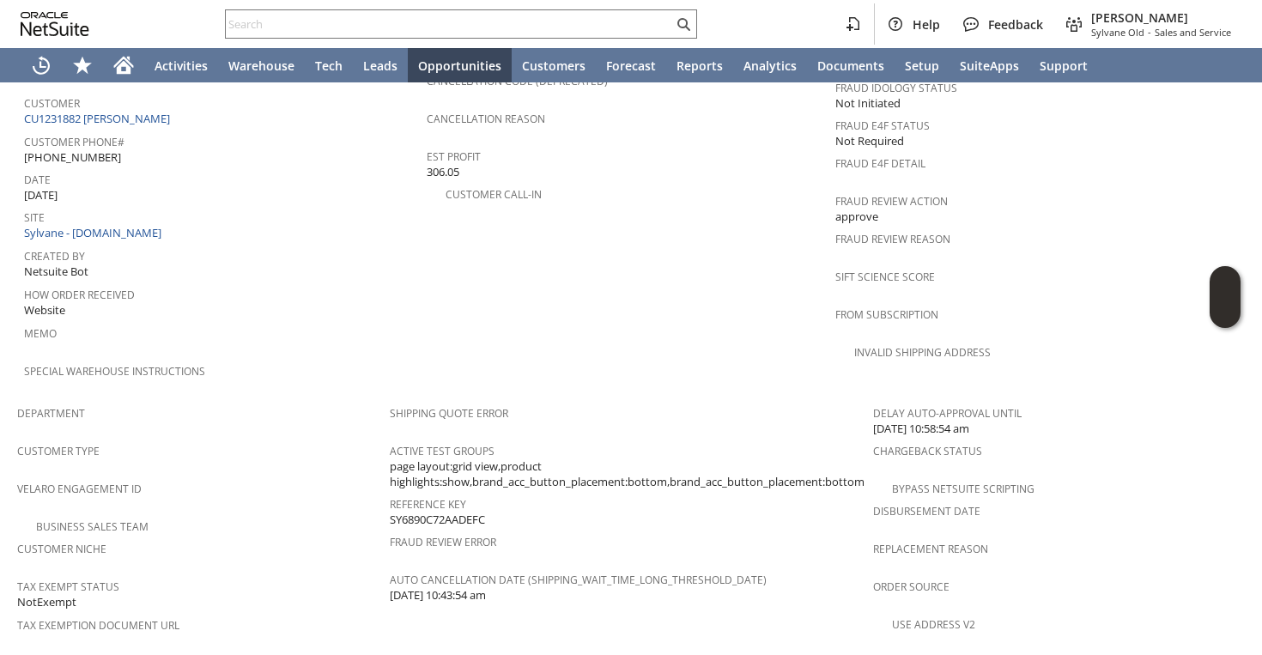
scroll to position [530, 0]
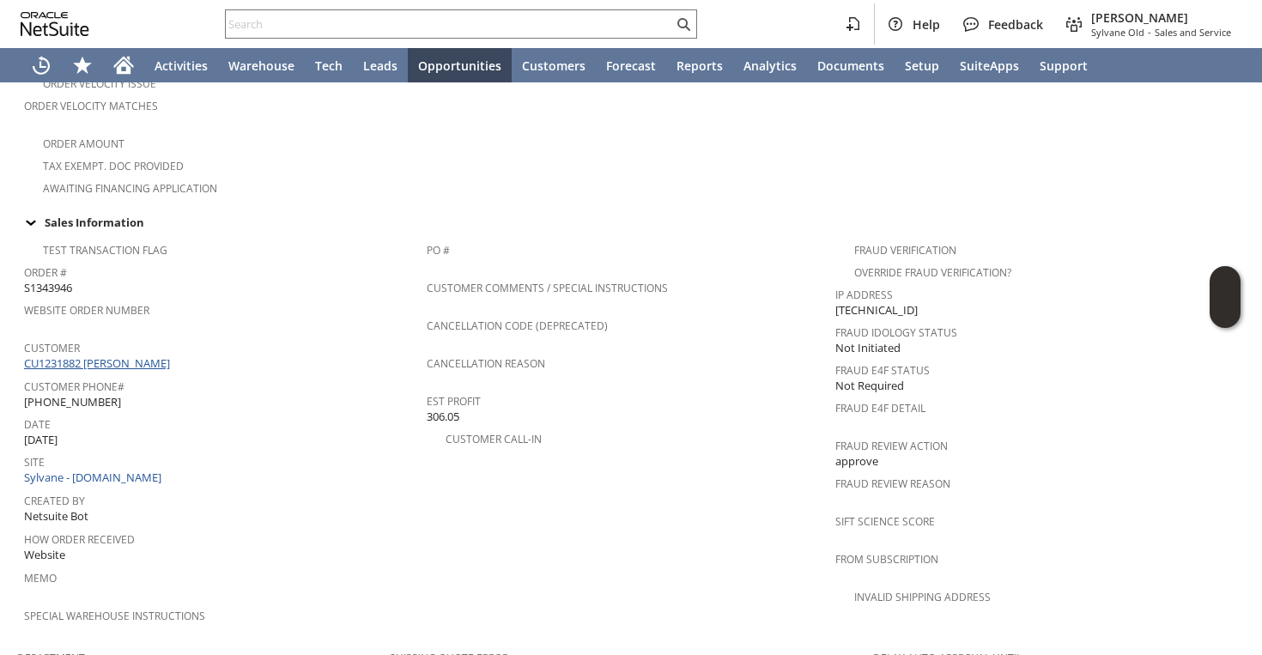
click at [100, 355] on link "CU1231882 Thomas Ruge" at bounding box center [99, 362] width 150 height 15
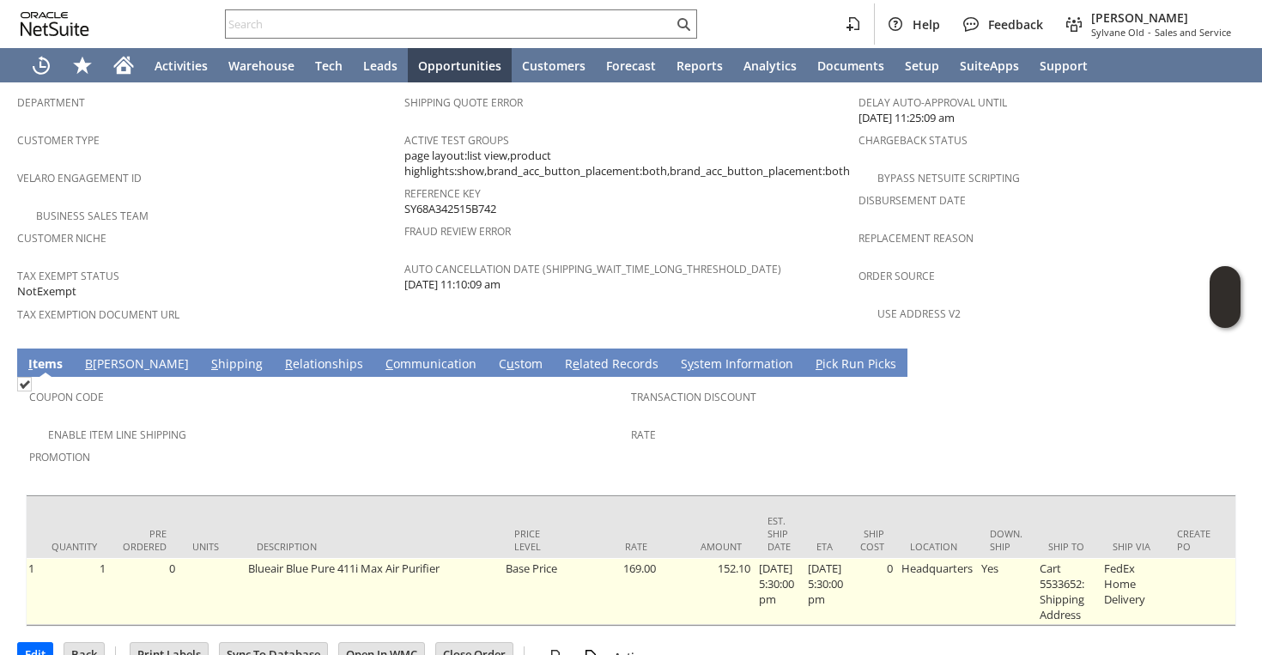
scroll to position [0, 855]
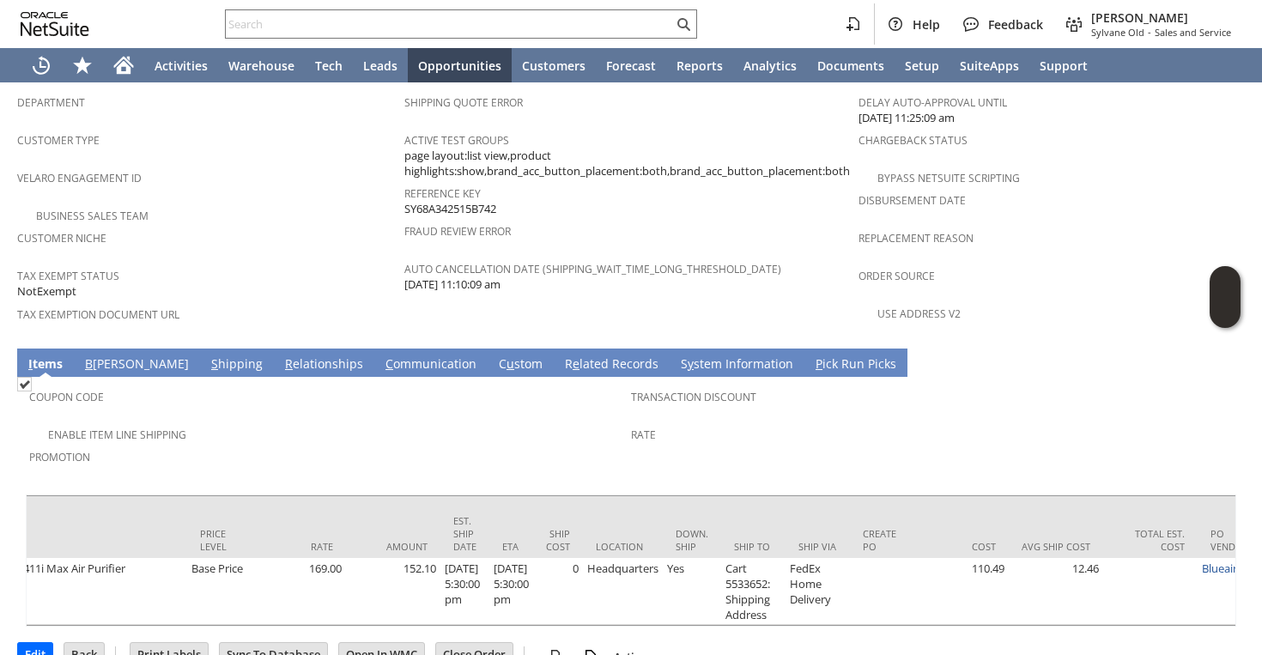
click at [207, 355] on link "S hipping" at bounding box center [237, 364] width 60 height 19
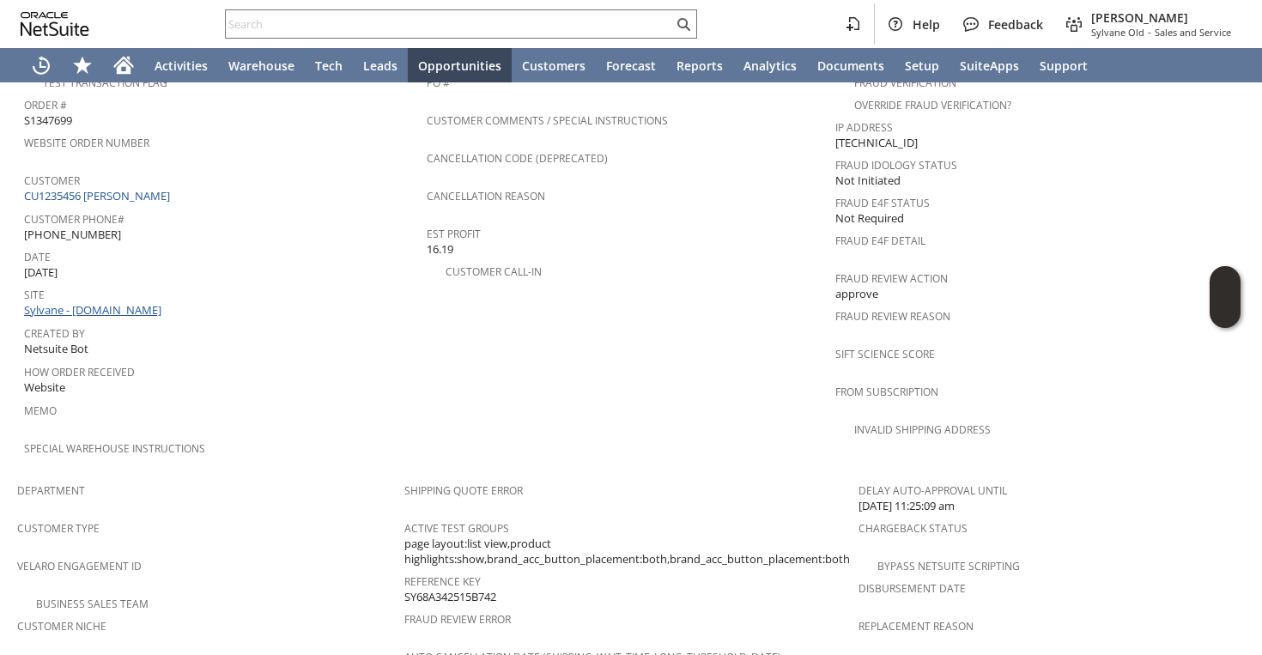
scroll to position [678, 0]
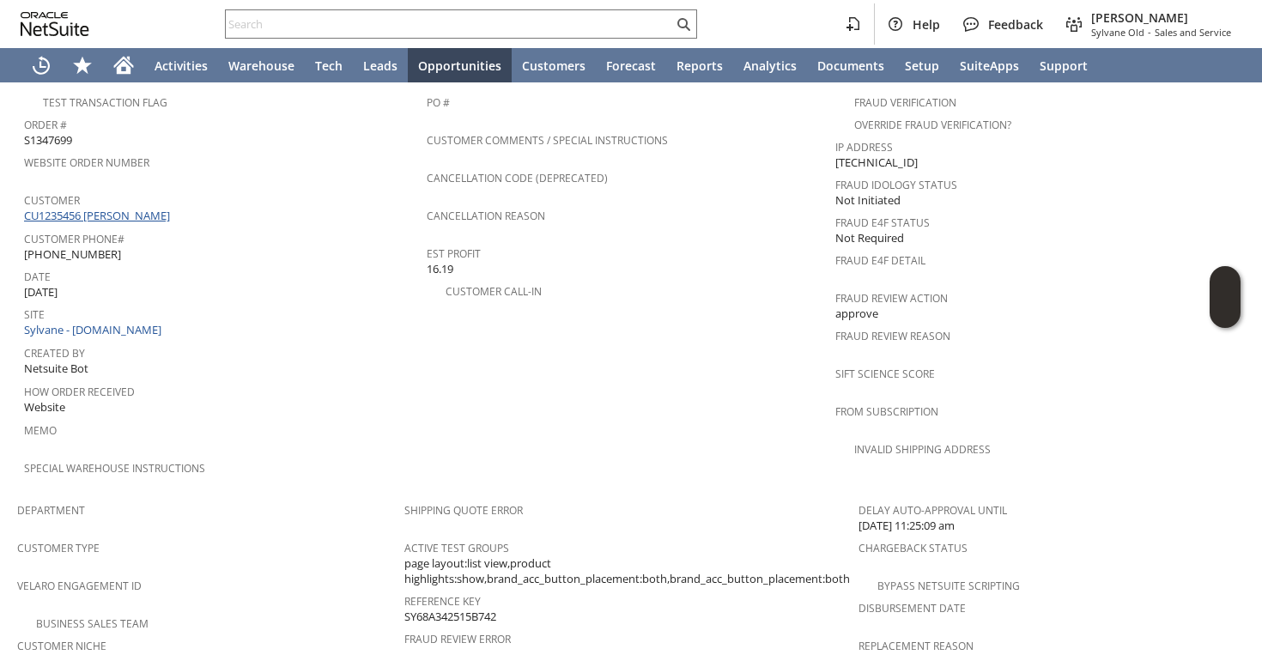
click at [125, 208] on link "CU1235456 [PERSON_NAME]" at bounding box center [99, 215] width 150 height 15
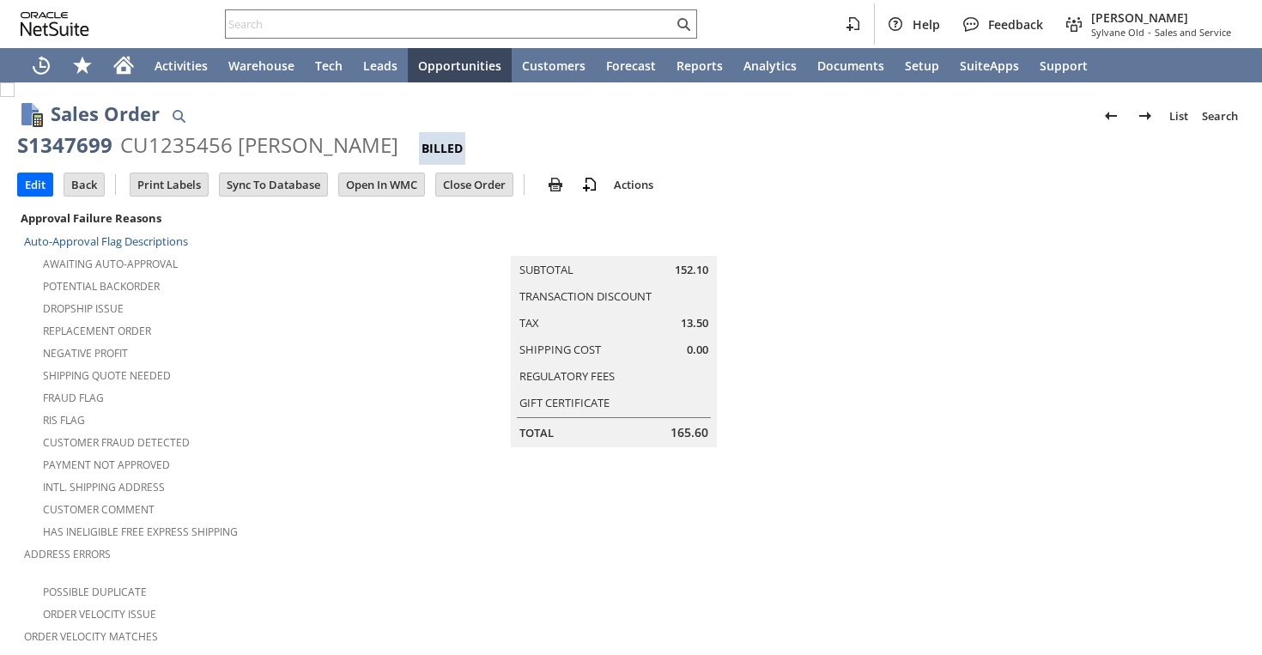
scroll to position [1040, 0]
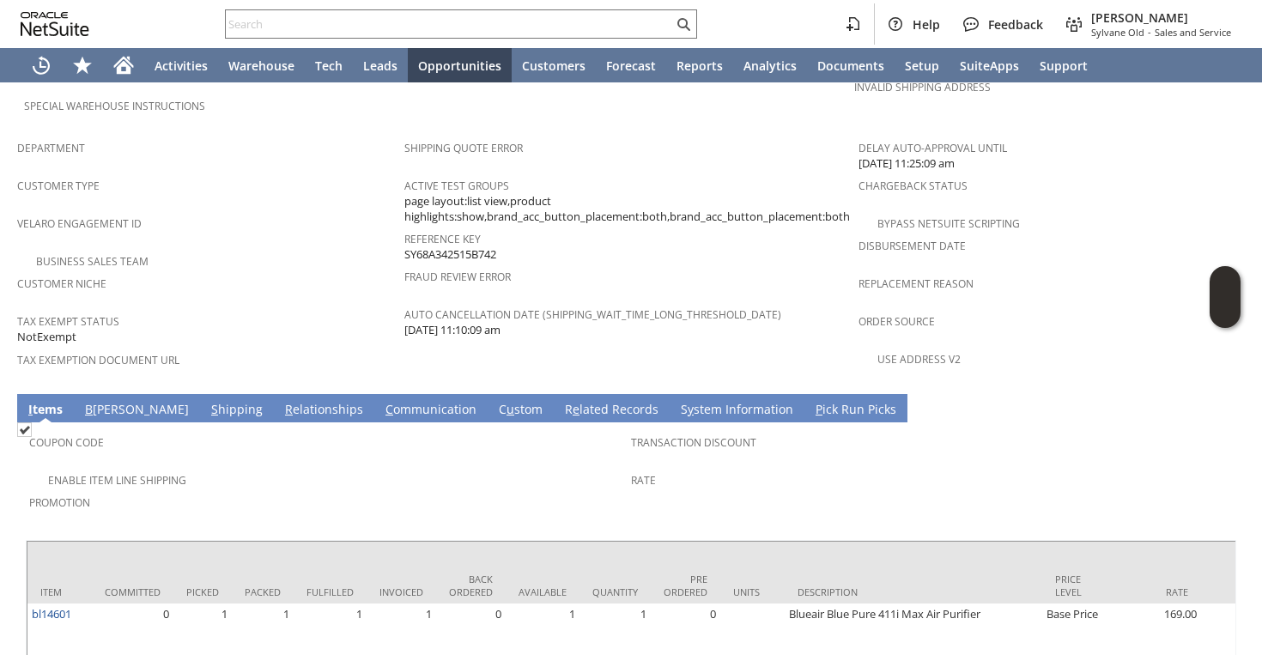
click at [207, 401] on link "S hipping" at bounding box center [237, 410] width 60 height 19
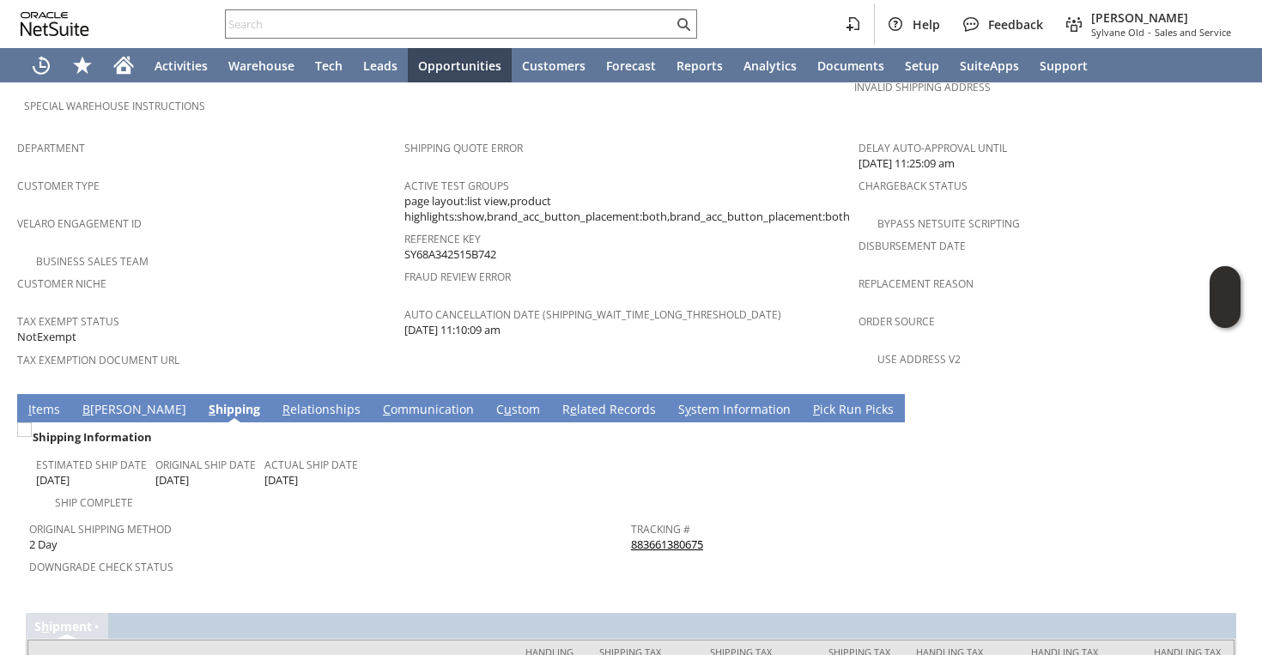
click at [660, 536] on link "883661380675" at bounding box center [667, 543] width 72 height 15
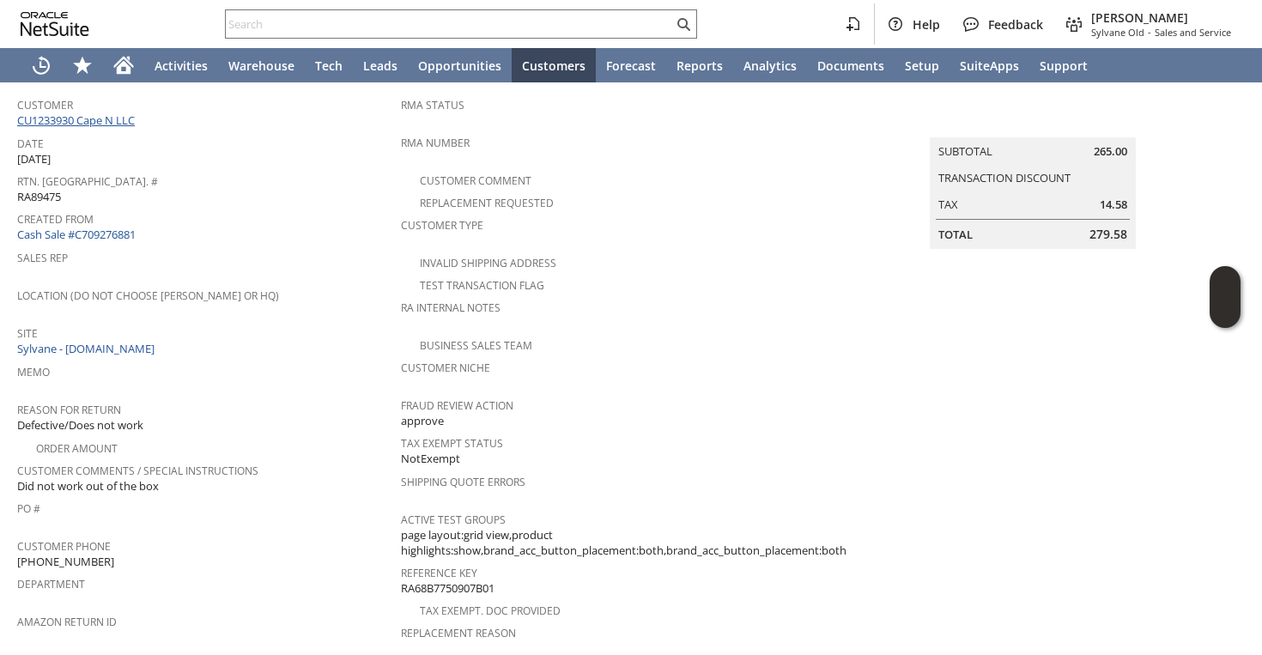
scroll to position [103, 0]
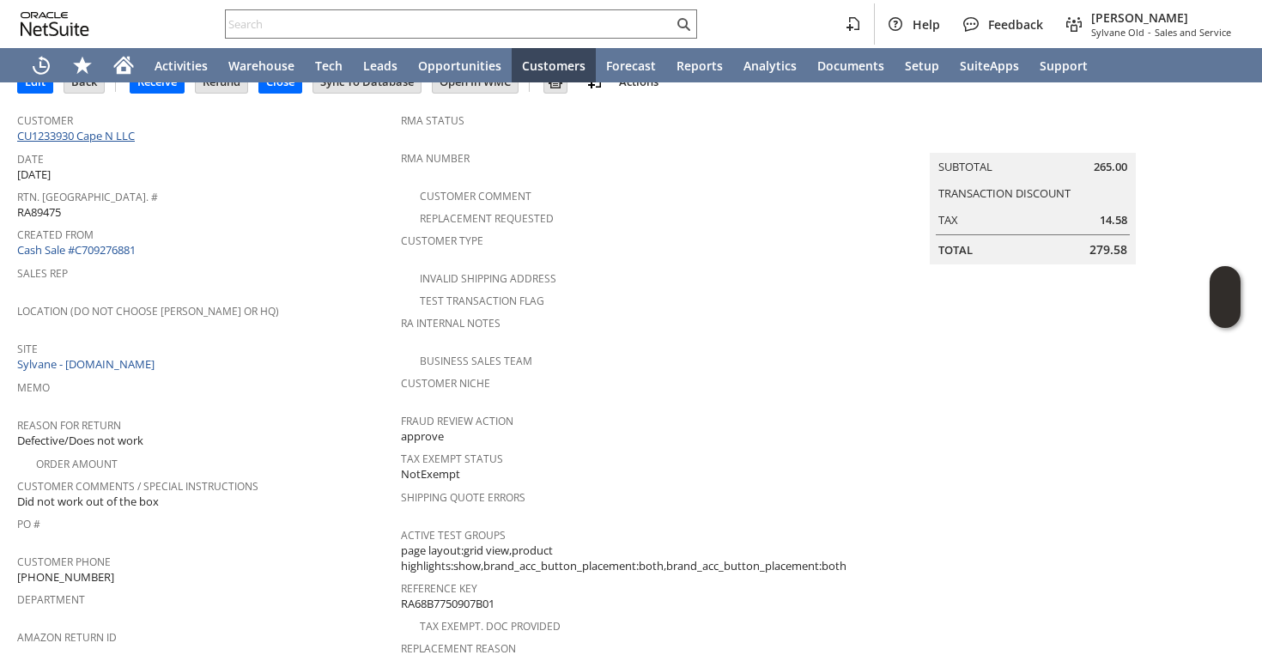
click at [100, 130] on link "CU1233930 Cape N LLC" at bounding box center [78, 135] width 122 height 15
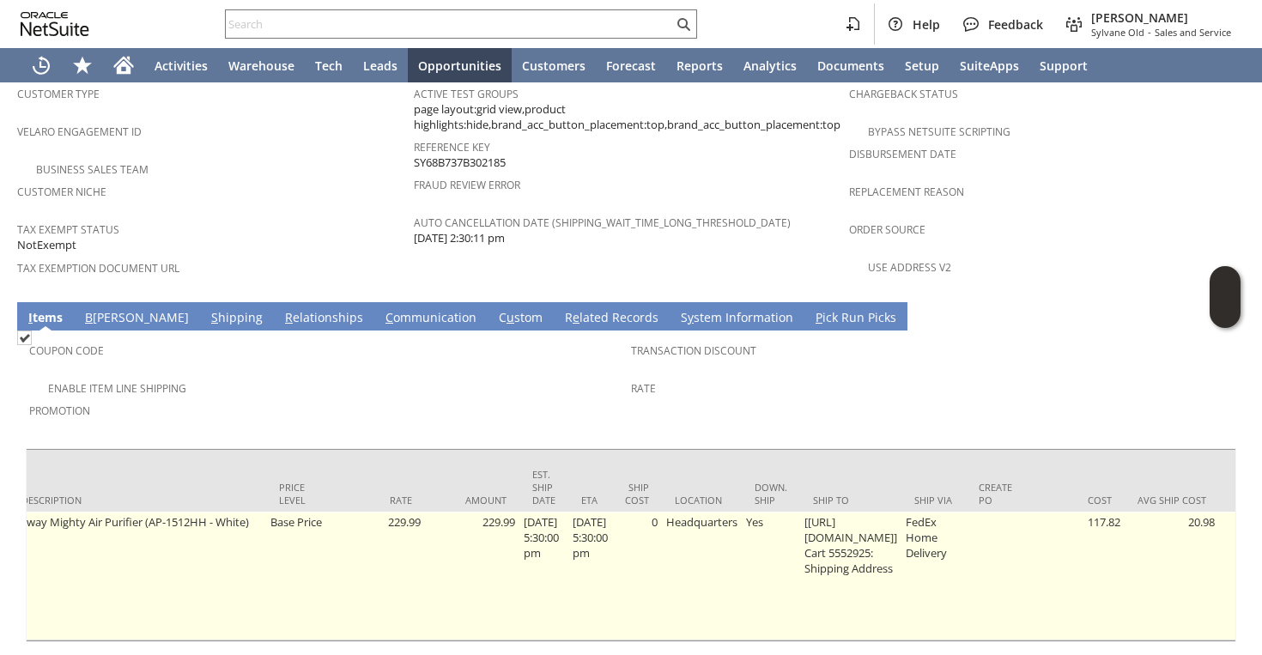
scroll to position [0, 799]
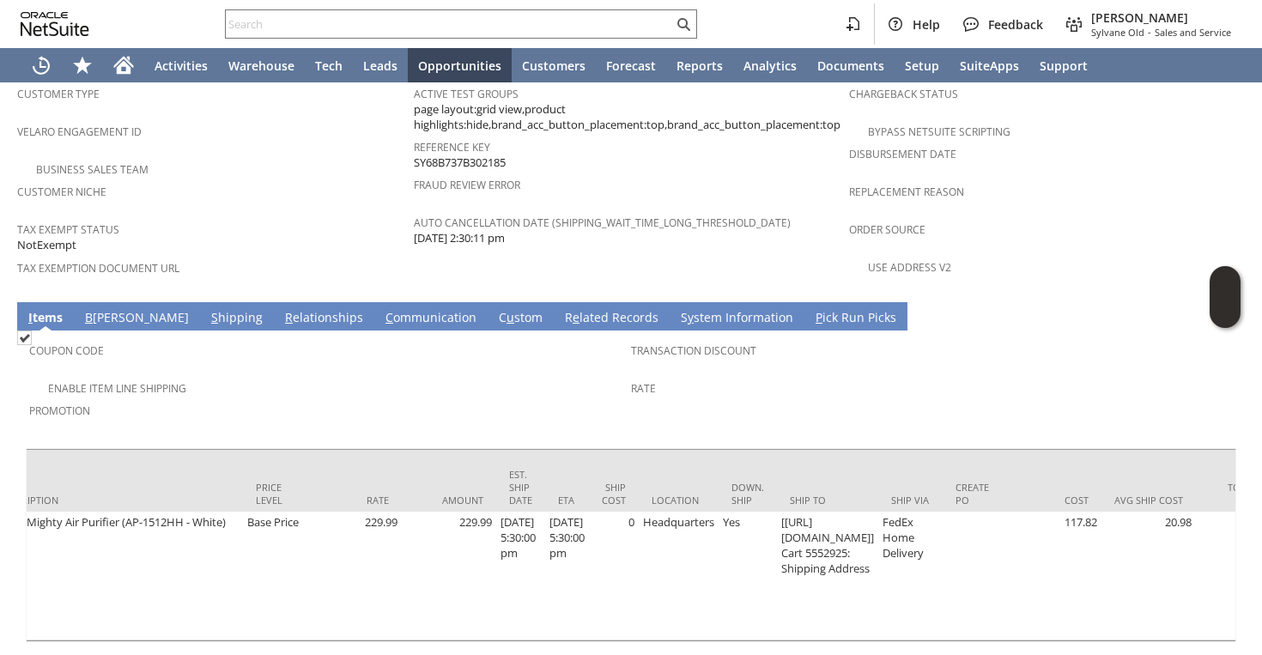
click at [207, 309] on link "S hipping" at bounding box center [237, 318] width 60 height 19
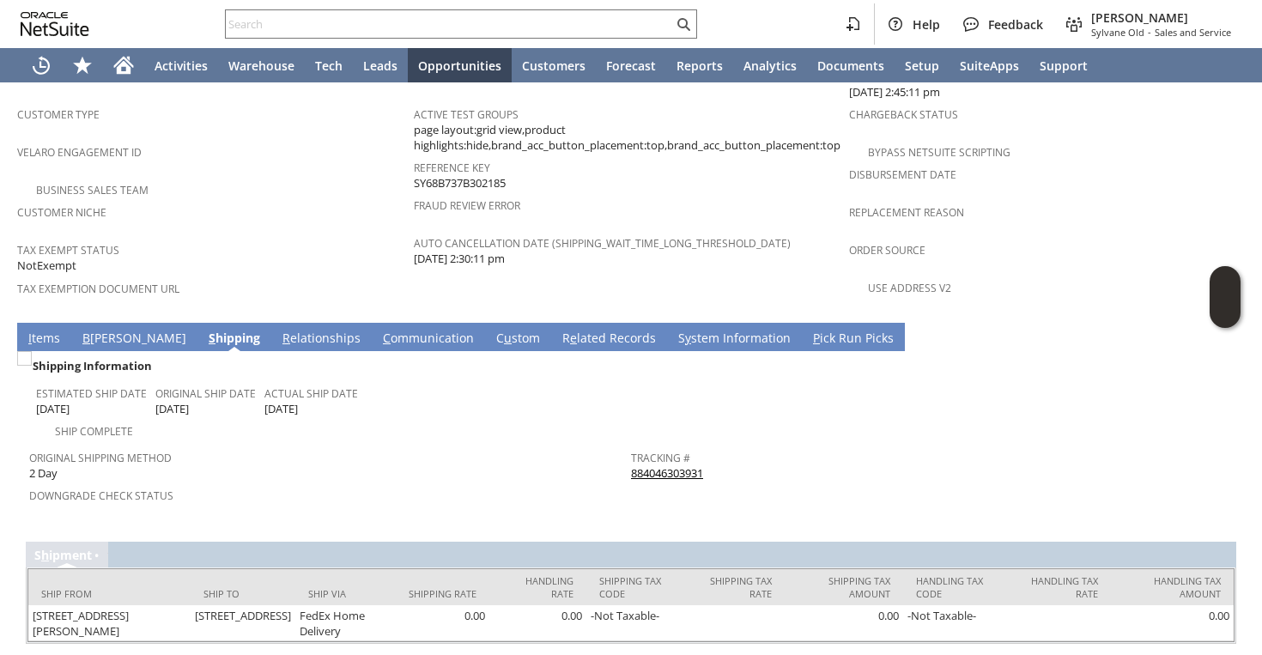
click at [669, 441] on td "Tracking # 884046303931" at bounding box center [932, 462] width 602 height 42
click at [670, 465] on link "884046303931" at bounding box center [667, 472] width 72 height 15
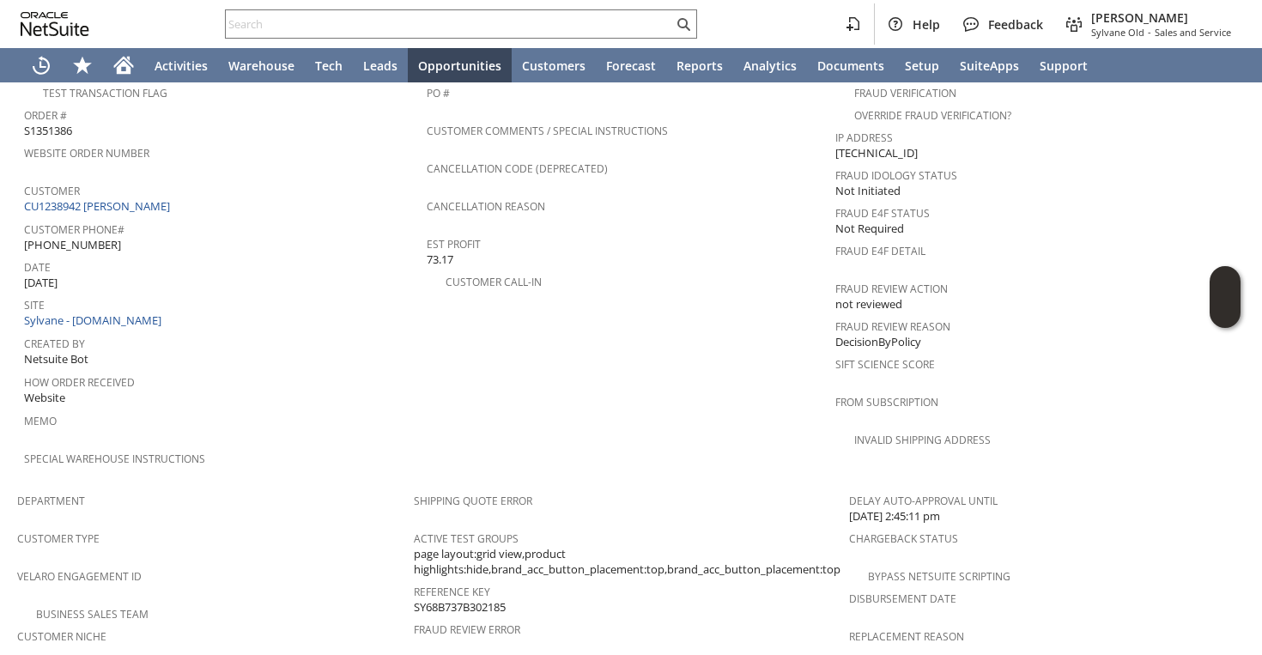
scroll to position [552, 0]
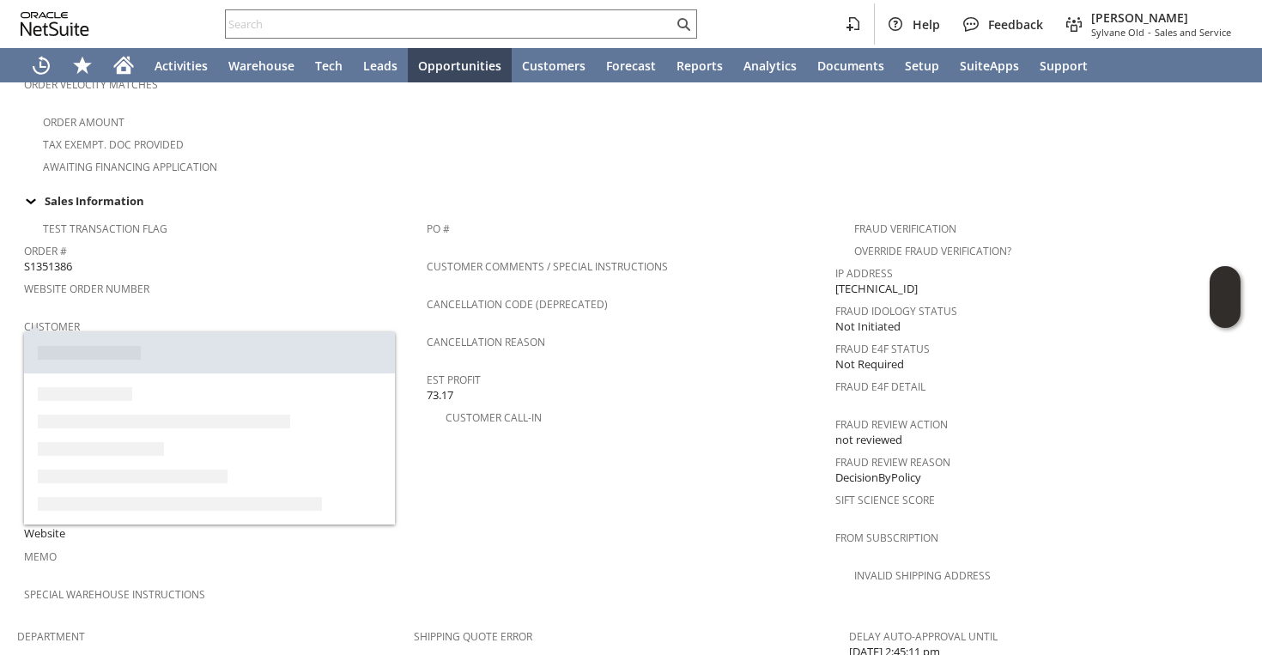
click at [135, 334] on link "CU1238942 [PERSON_NAME]" at bounding box center [99, 341] width 150 height 15
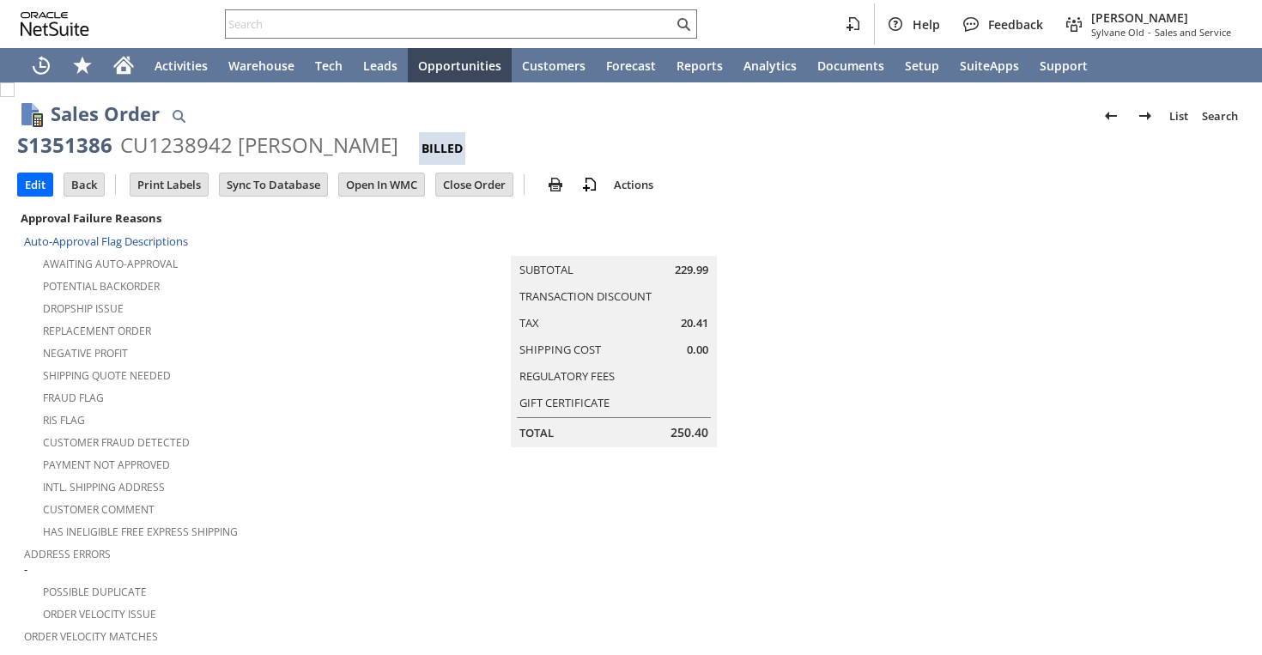
scroll to position [1069, 0]
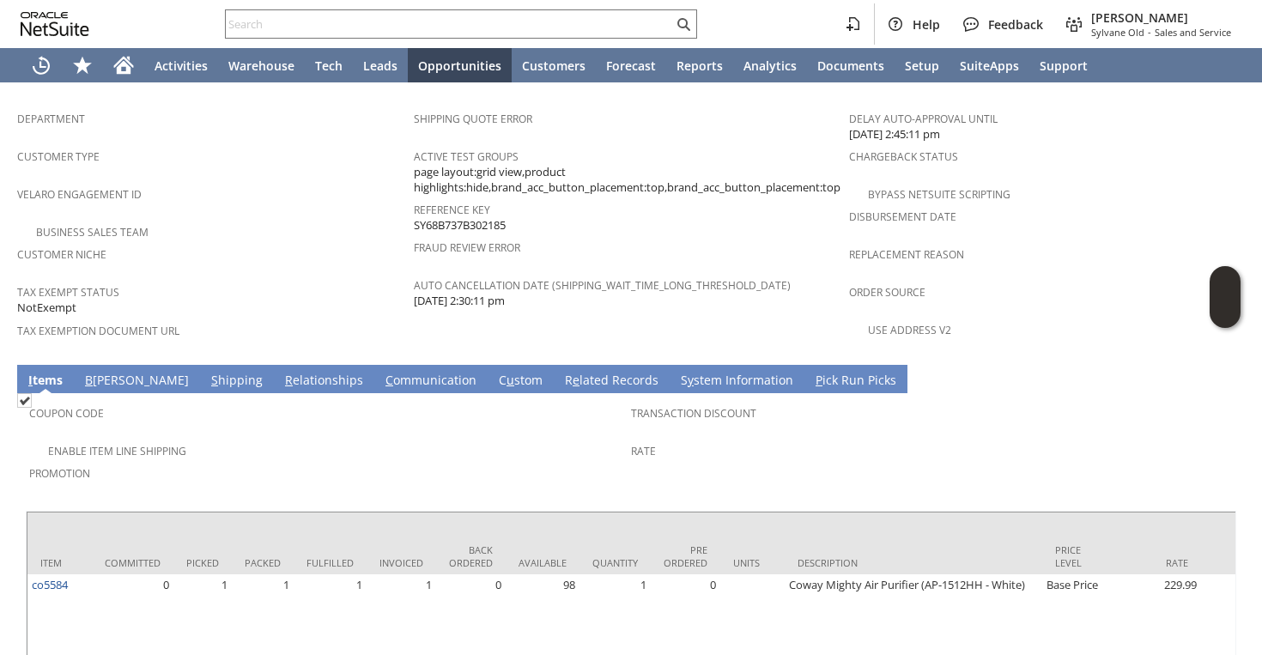
click at [381, 372] on link "C ommunication" at bounding box center [431, 381] width 100 height 19
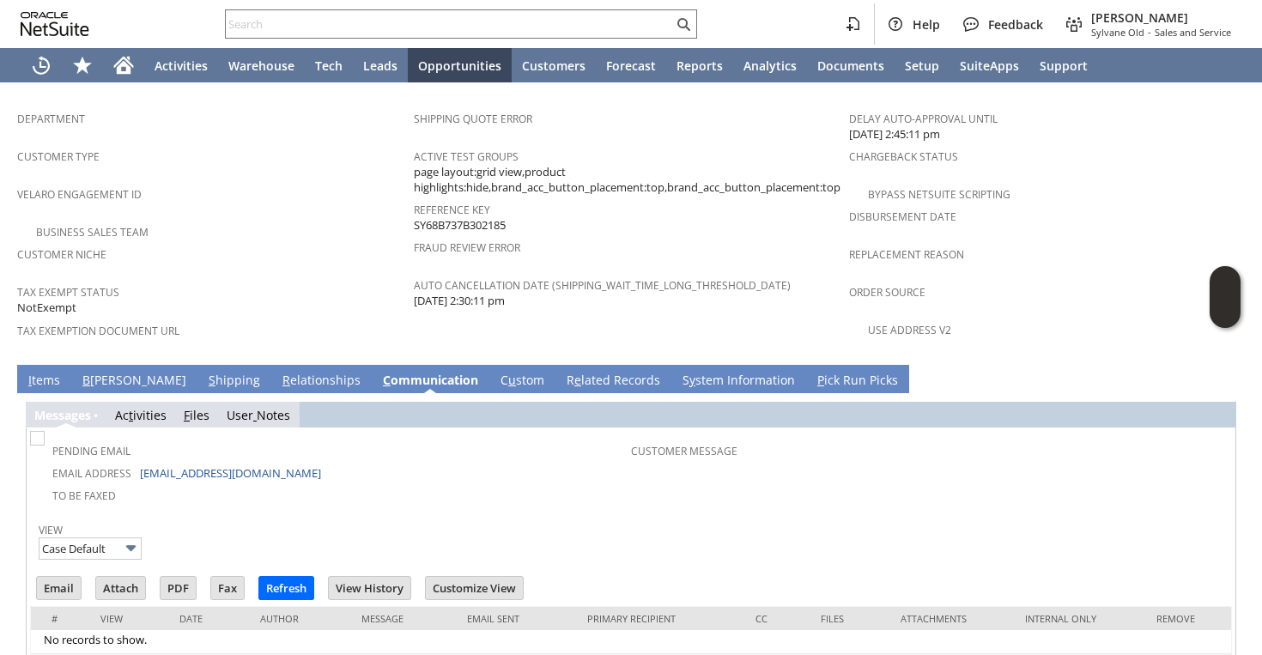
scroll to position [0, 0]
click at [68, 577] on input "Email" at bounding box center [59, 588] width 44 height 22
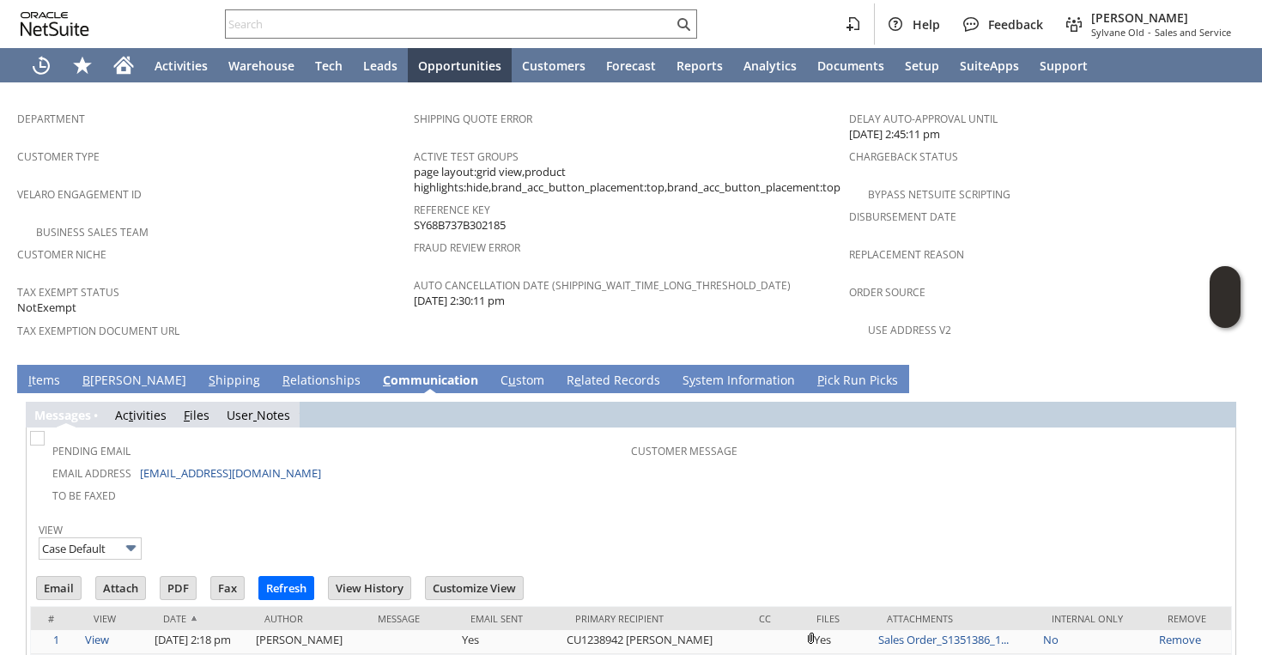
scroll to position [1086, 0]
